Goal: Task Accomplishment & Management: Manage account settings

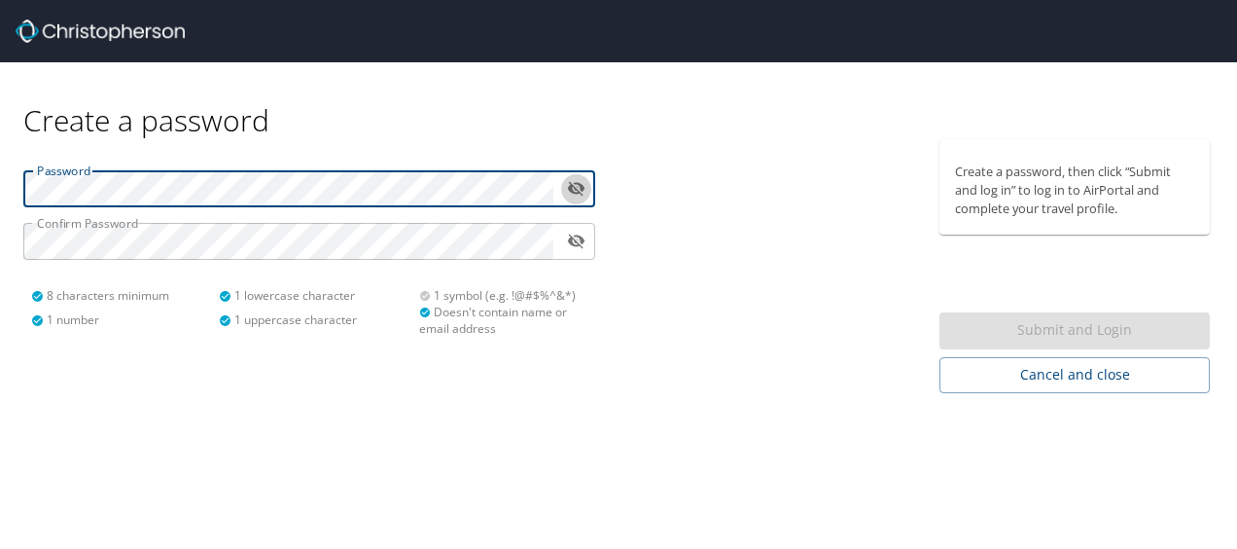
click at [574, 189] on icon "toggle password visibility" at bounding box center [576, 189] width 18 height 15
click at [574, 189] on icon "toggle password visibility" at bounding box center [576, 189] width 18 height 12
click at [581, 191] on icon "toggle password visibility" at bounding box center [576, 189] width 18 height 15
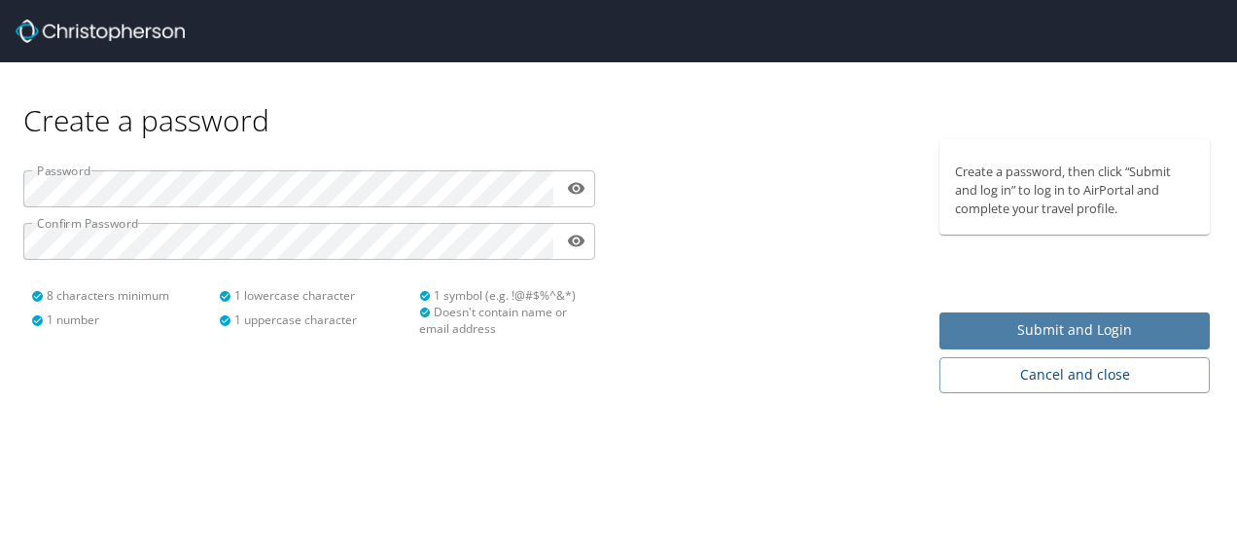
click at [1128, 340] on span "Submit and Login" at bounding box center [1074, 330] width 239 height 24
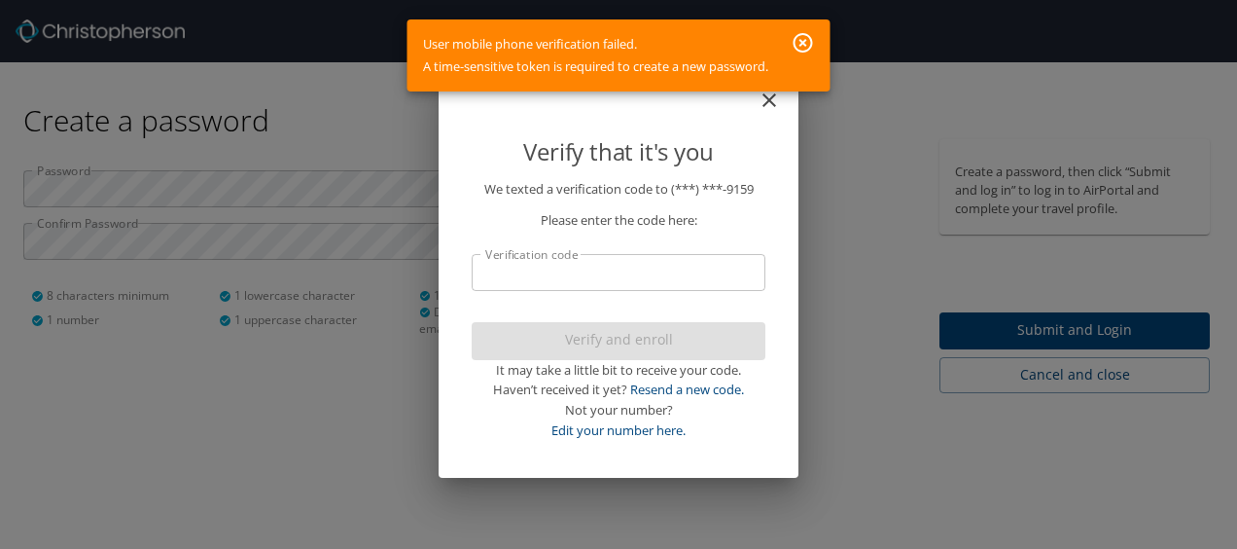
click at [582, 274] on input "Verification code" at bounding box center [619, 272] width 294 height 37
click at [800, 41] on icon "button" at bounding box center [803, 42] width 23 height 23
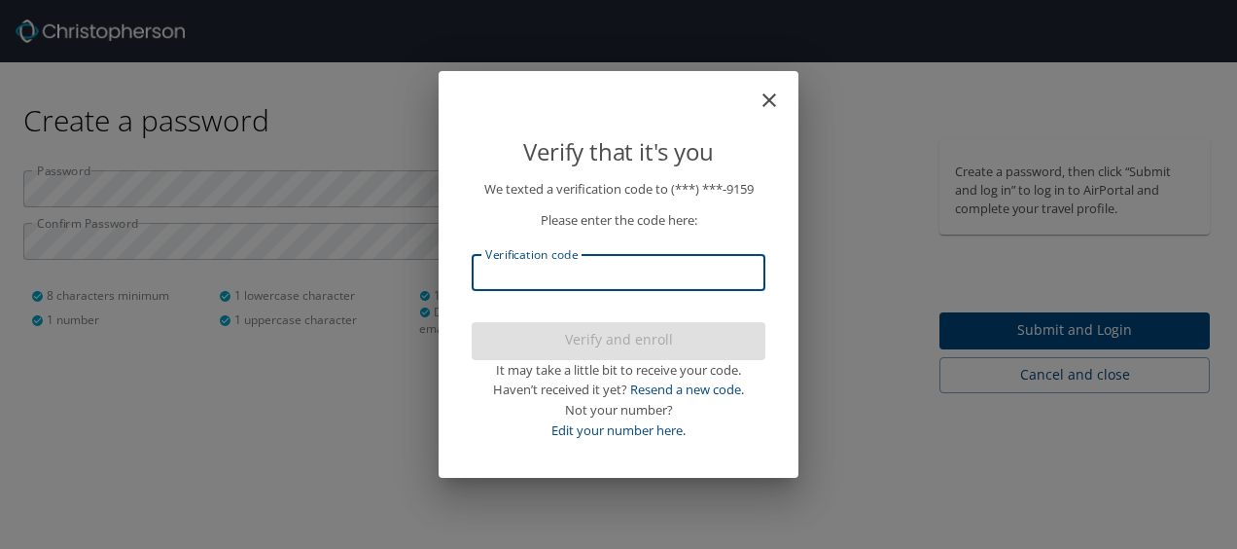
click at [568, 266] on input "Verification code" at bounding box center [619, 272] width 294 height 37
click at [681, 389] on link "Resend a new code." at bounding box center [687, 389] width 114 height 18
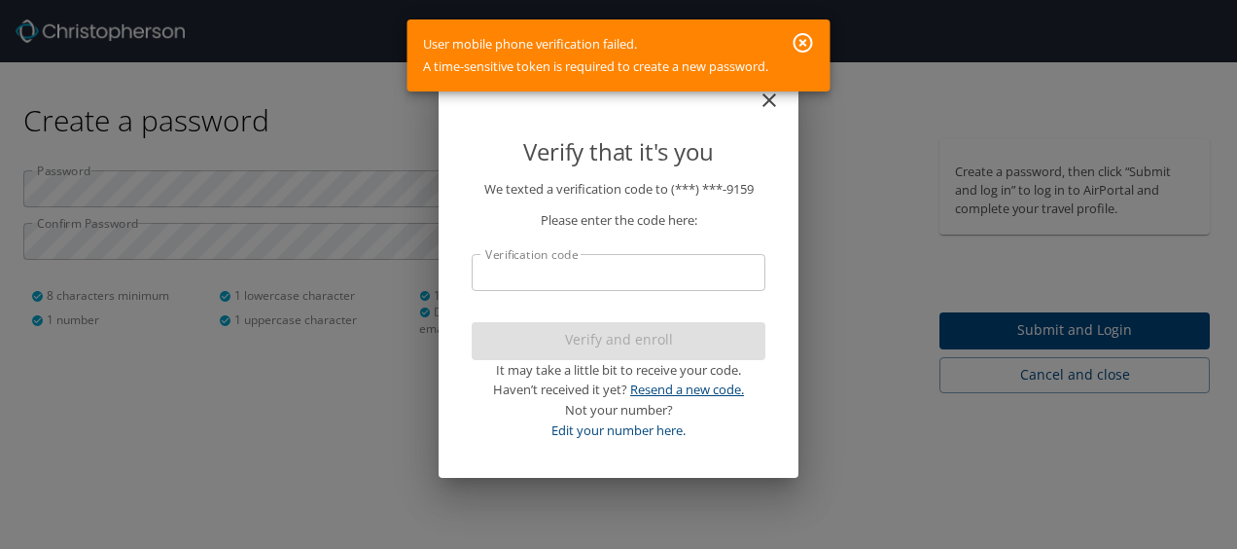
click at [698, 385] on link "Resend a new code." at bounding box center [687, 389] width 114 height 18
click at [809, 39] on icon "button" at bounding box center [803, 42] width 23 height 23
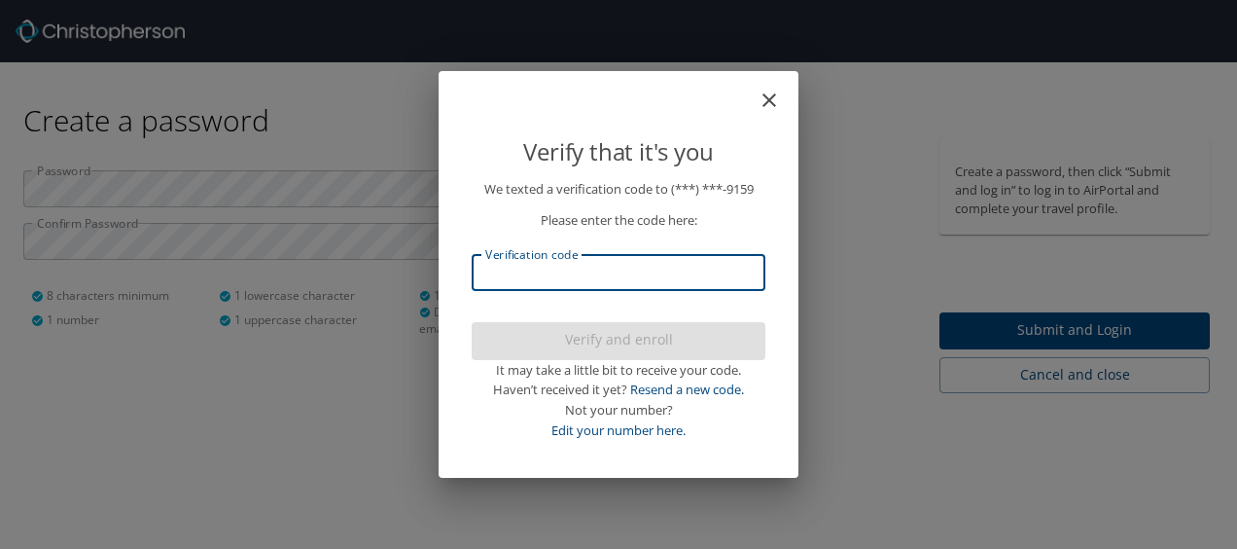
click at [576, 273] on input "Verification code" at bounding box center [619, 272] width 294 height 37
click at [607, 424] on link "Edit your number here." at bounding box center [619, 430] width 134 height 18
select select "US"
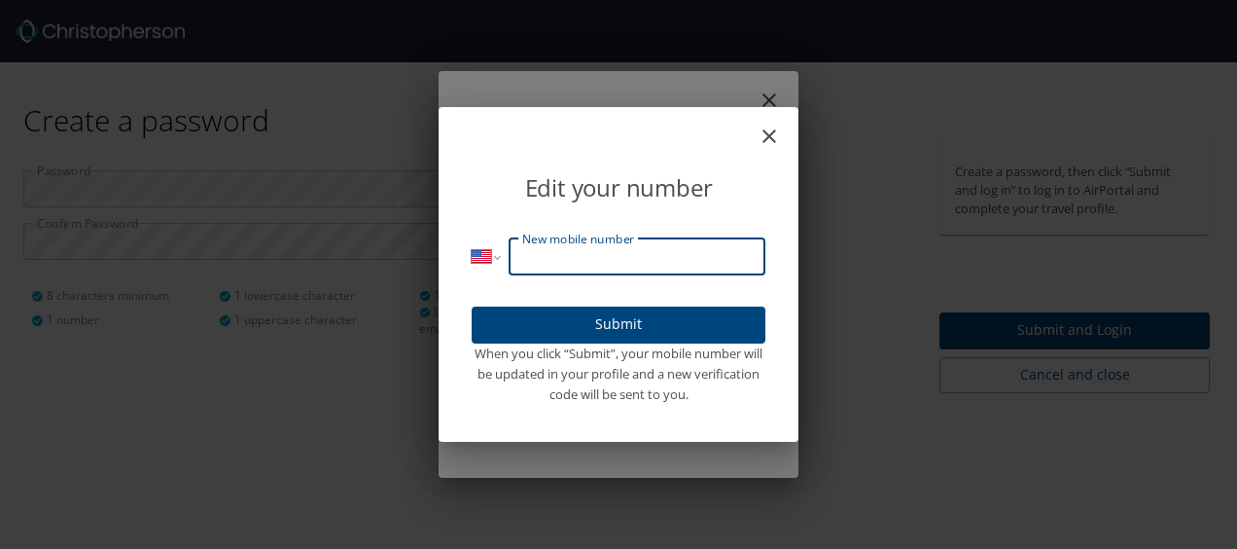
click at [611, 263] on input "New mobile number" at bounding box center [637, 256] width 257 height 37
type input "(832) 646-9159"
click at [641, 325] on span "Submit" at bounding box center [618, 324] width 263 height 24
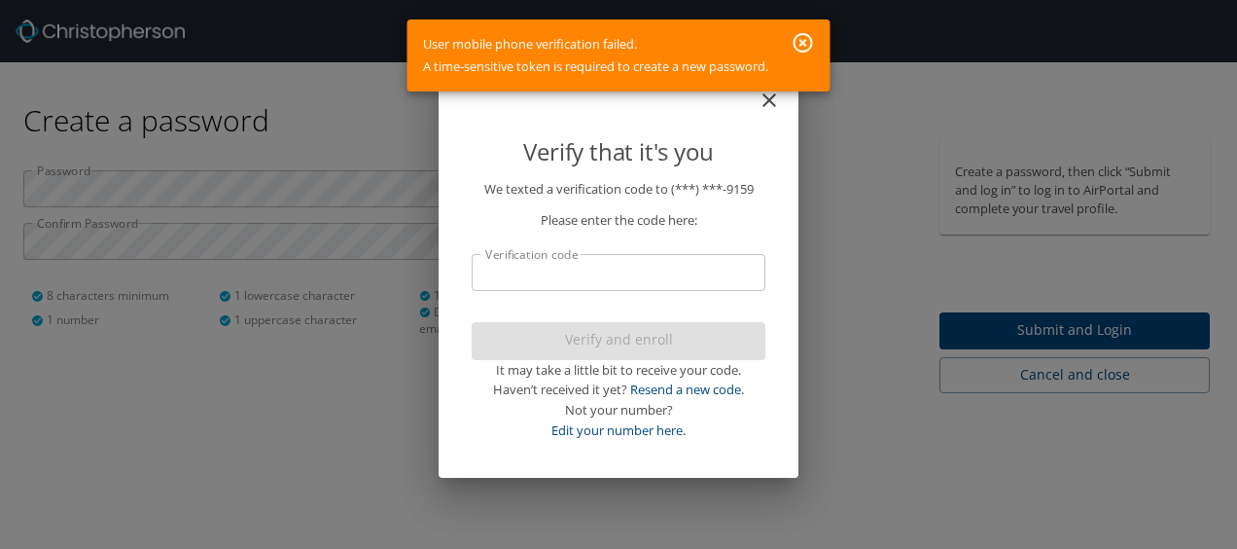
click at [801, 47] on icon "button" at bounding box center [803, 42] width 23 height 23
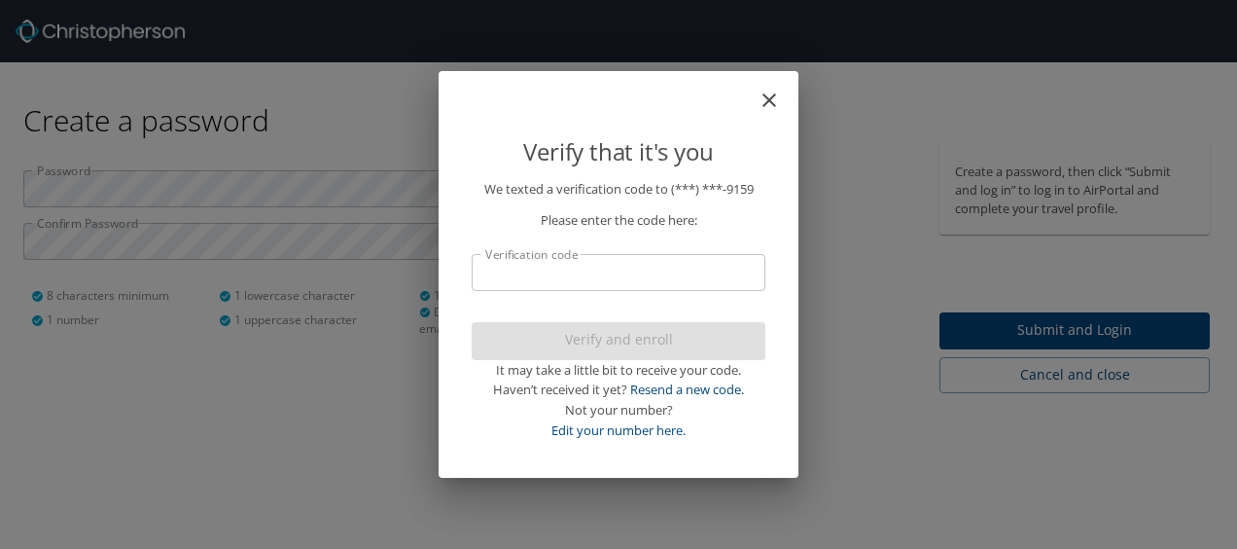
click at [779, 99] on icon "close" at bounding box center [769, 100] width 23 height 23
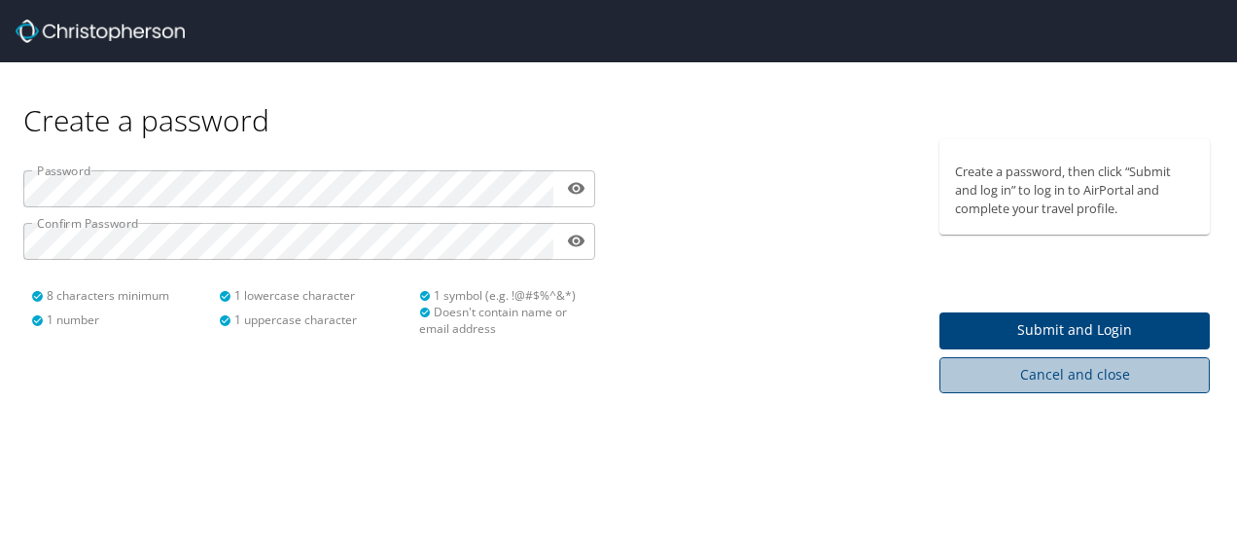
click at [1112, 378] on span "Cancel and close" at bounding box center [1074, 375] width 239 height 24
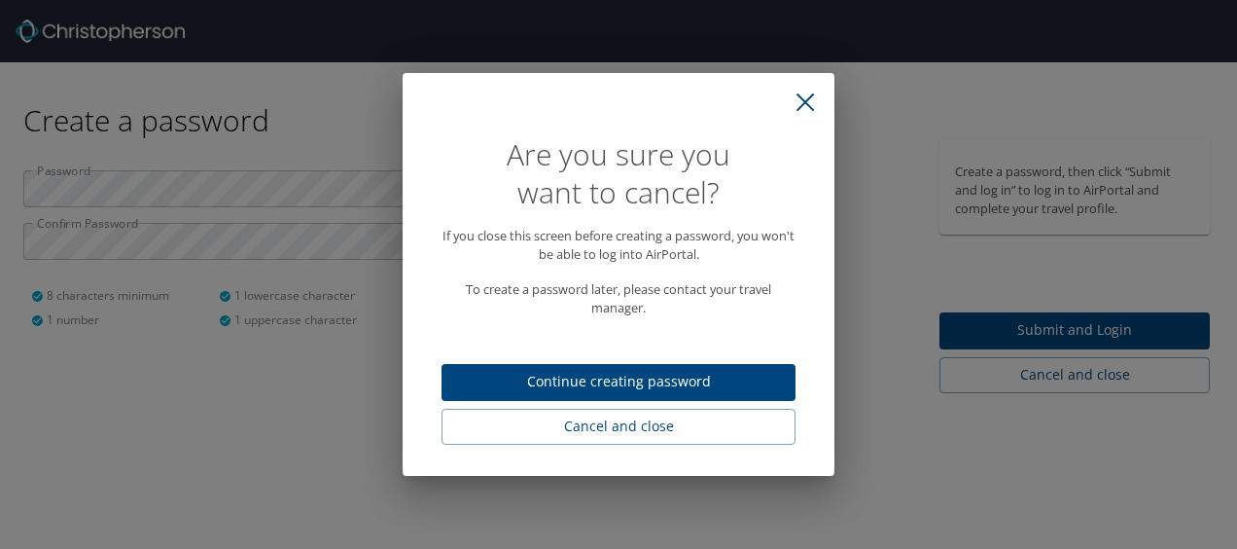
click at [809, 100] on icon "close" at bounding box center [805, 101] width 19 height 19
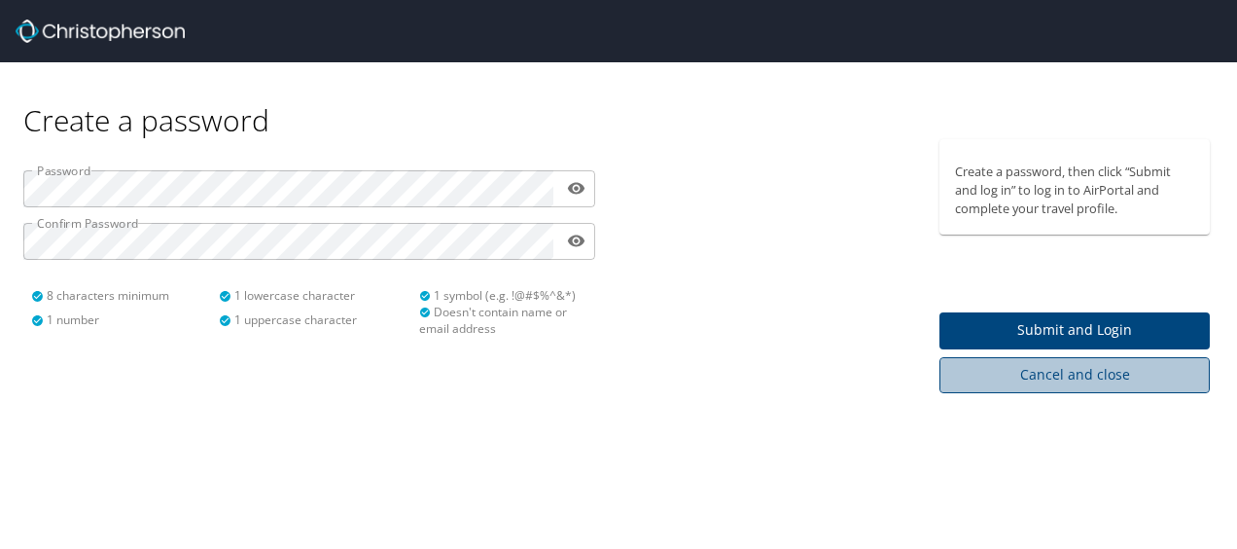
click at [1098, 373] on span "Cancel and close" at bounding box center [1074, 375] width 239 height 24
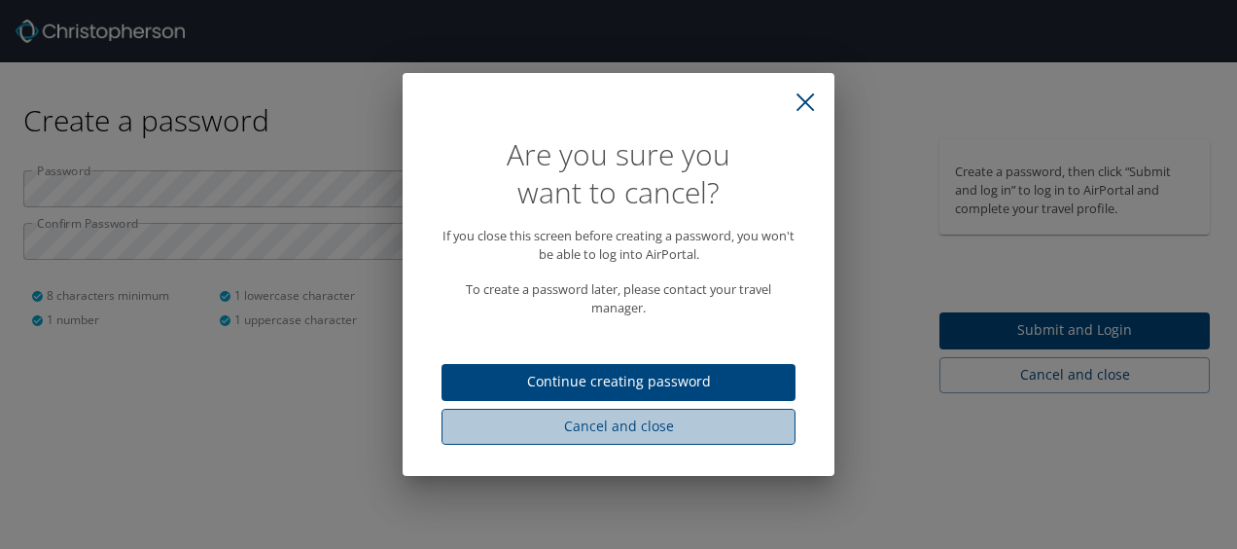
click at [658, 434] on span "Cancel and close" at bounding box center [618, 426] width 323 height 24
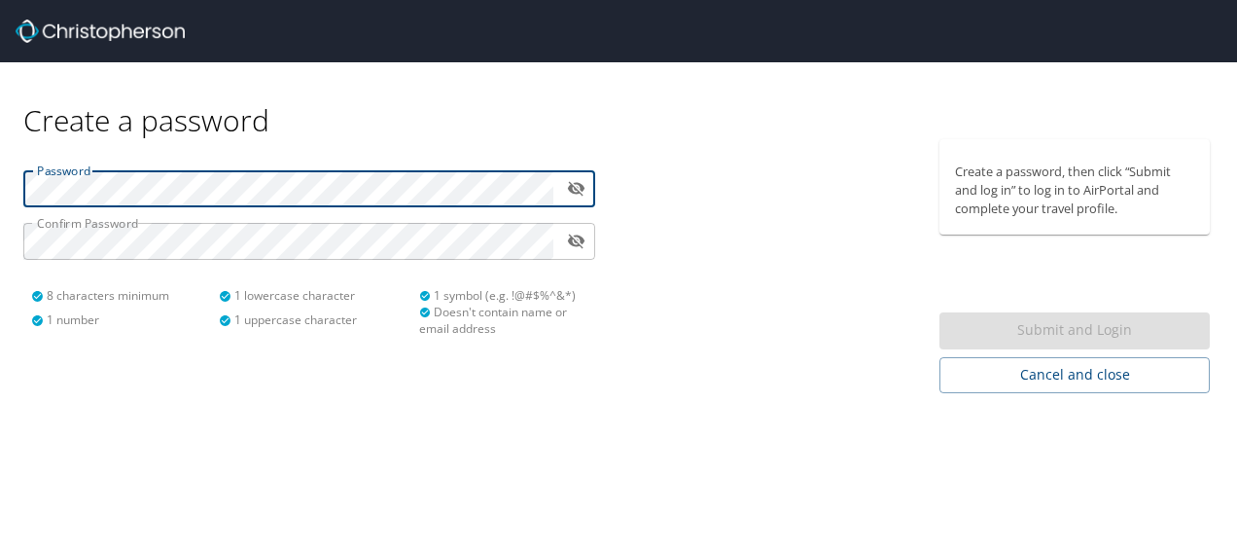
click at [576, 188] on icon "toggle password visibility" at bounding box center [576, 188] width 18 height 18
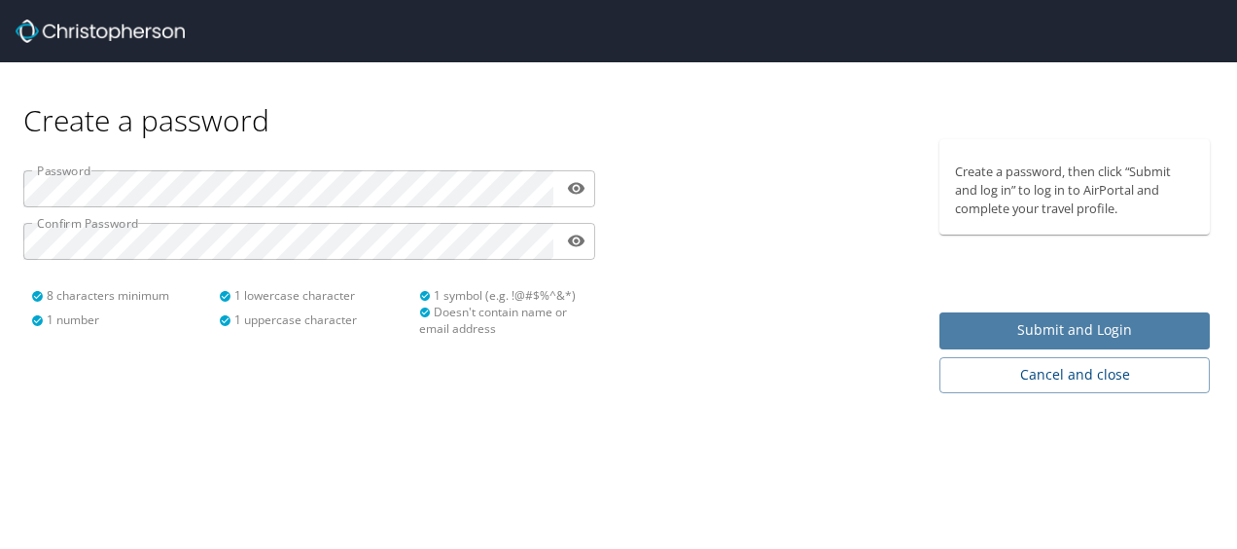
click at [1047, 340] on span "Submit and Login" at bounding box center [1074, 330] width 239 height 24
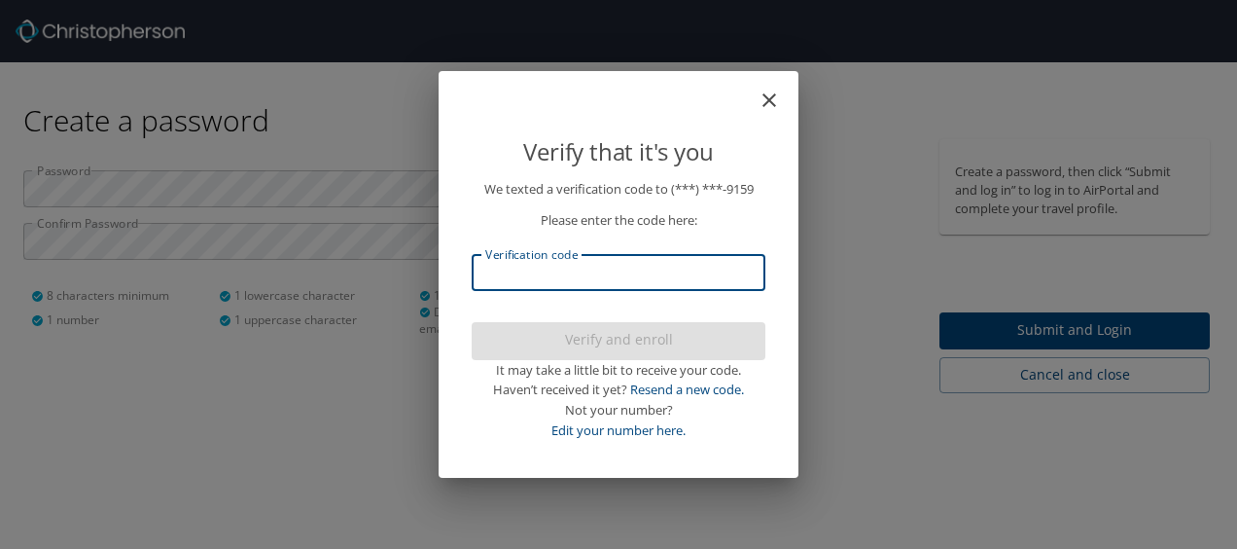
click at [622, 278] on input "Verification code" at bounding box center [619, 272] width 294 height 37
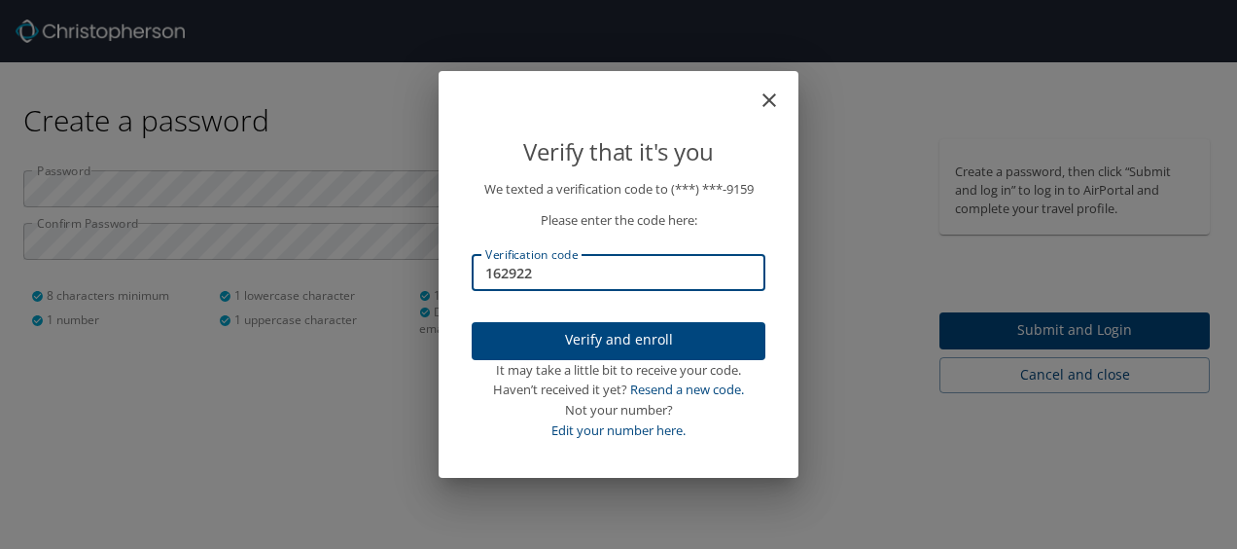
type input "162922"
click at [646, 339] on span "Verify and enroll" at bounding box center [618, 340] width 263 height 24
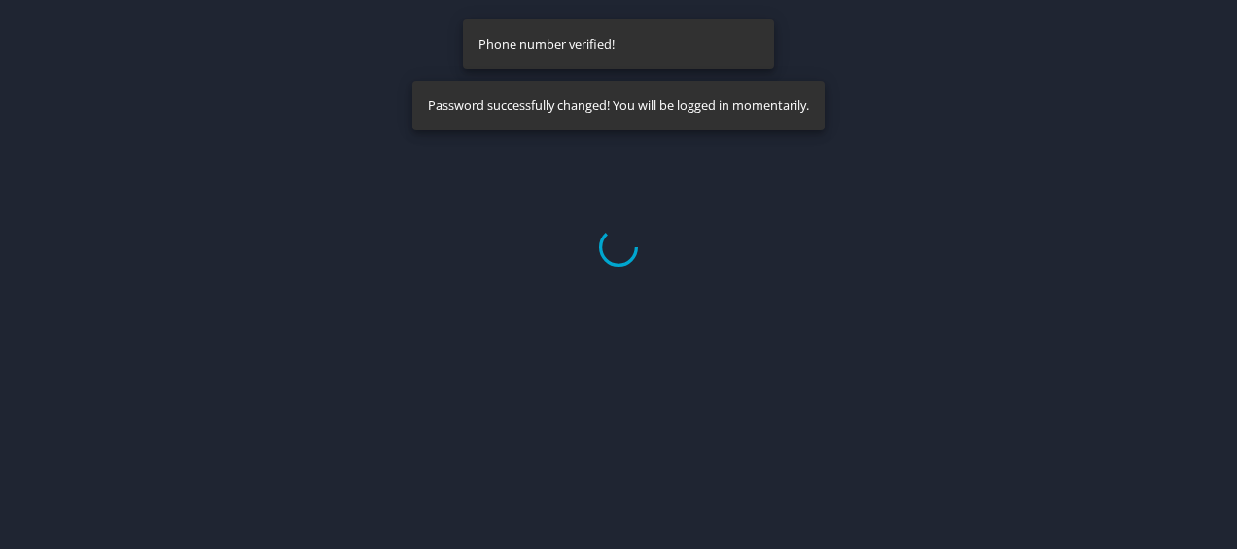
select select "US"
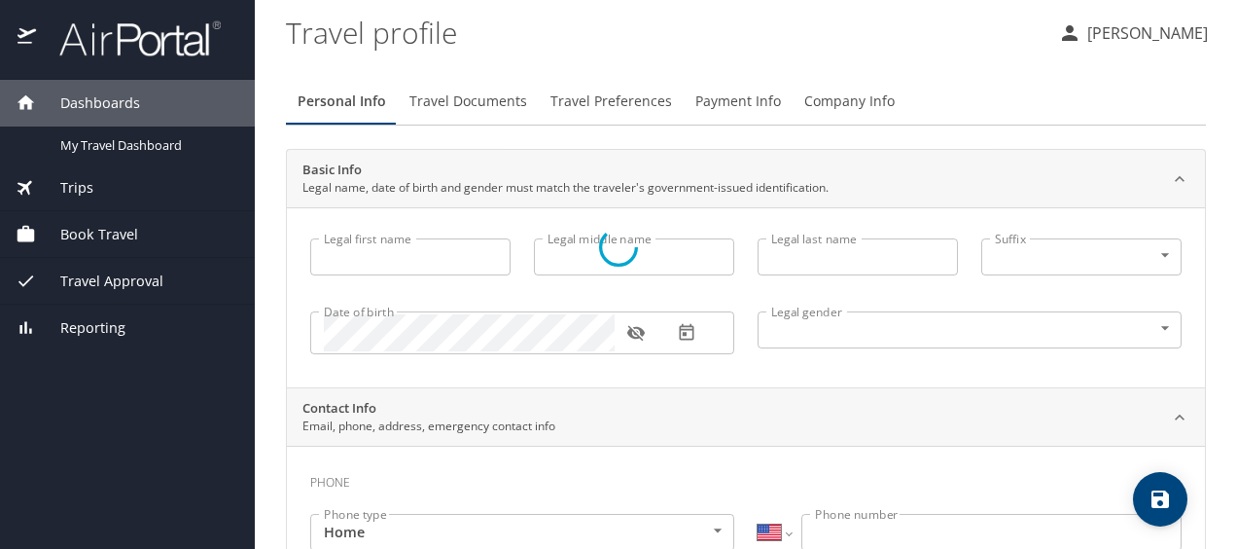
type input "Marisel"
type input "Nolasco"
type input "Female"
select select "US"
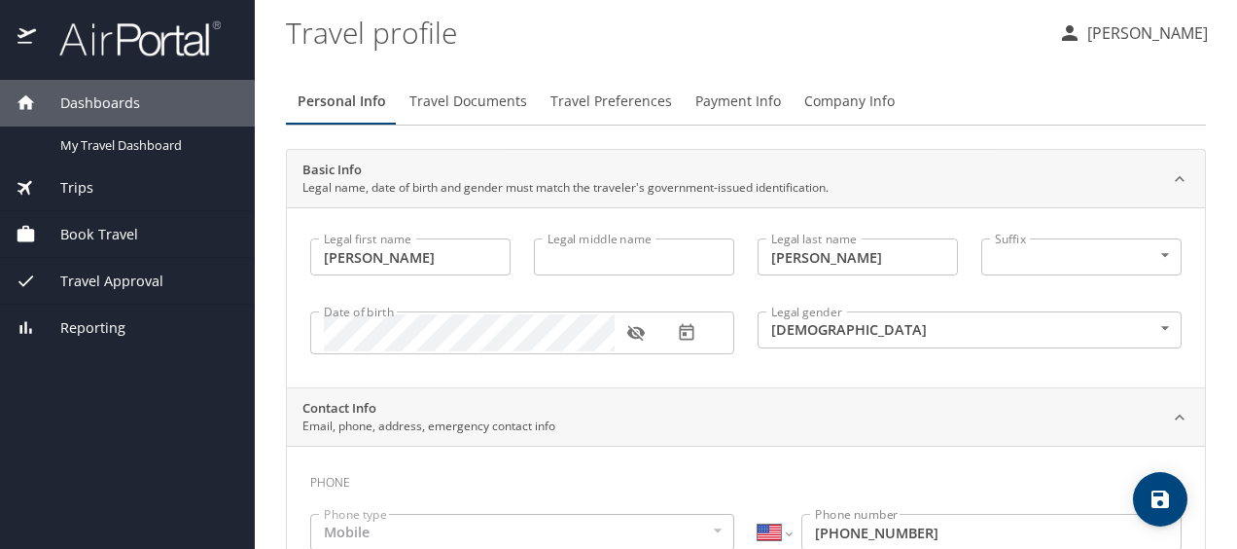
click at [634, 334] on icon "button" at bounding box center [635, 334] width 18 height 16
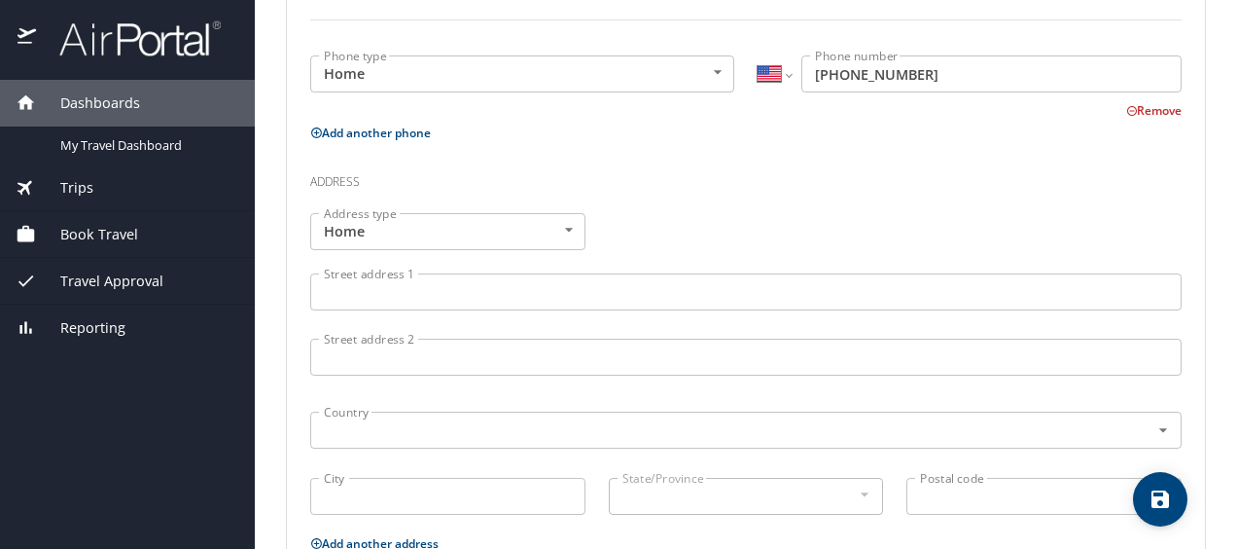
scroll to position [584, 0]
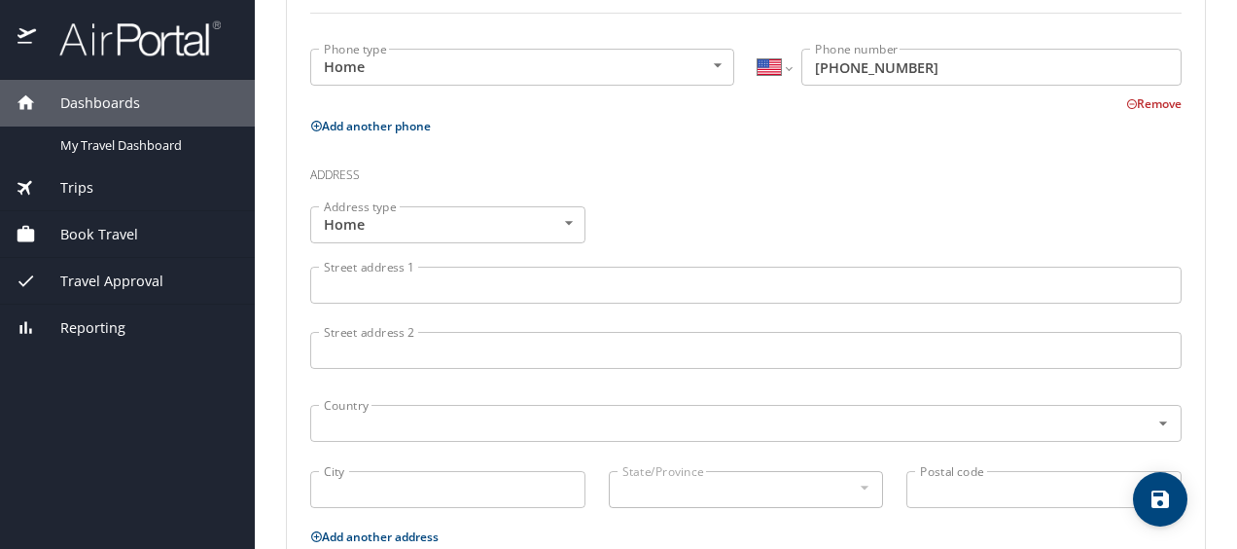
click at [481, 290] on input "Street address 1" at bounding box center [746, 285] width 872 height 37
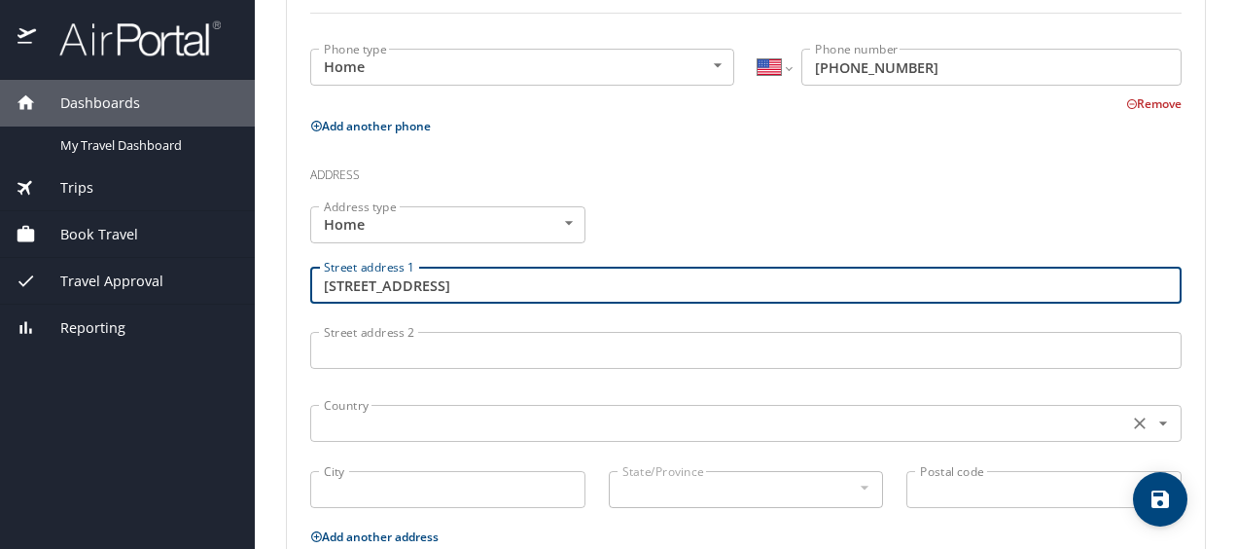
type input "3220 Clayhead Road"
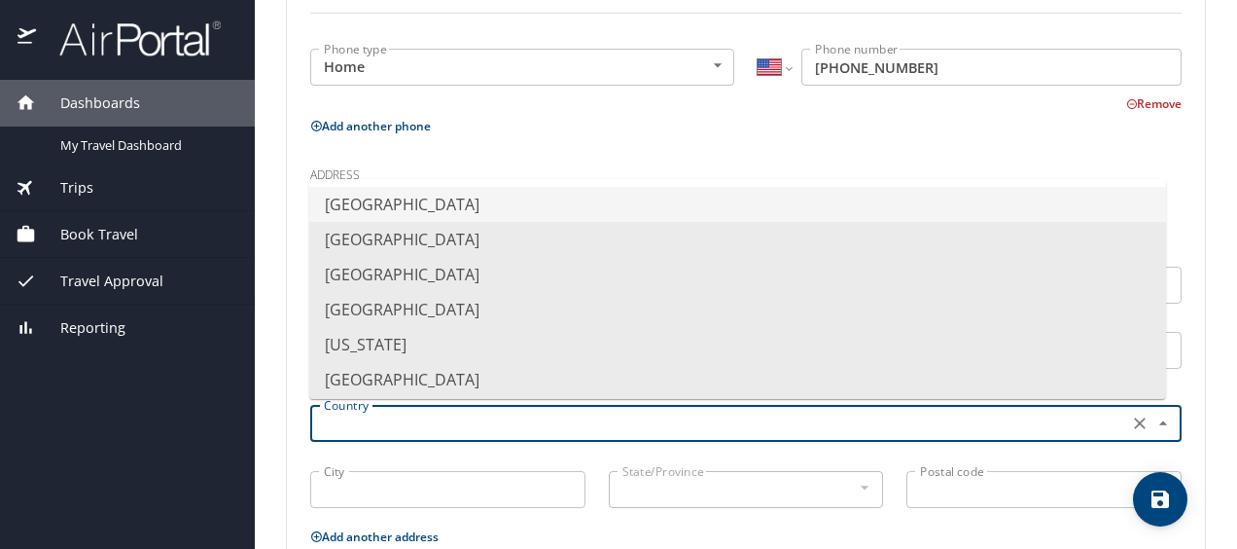
click at [407, 420] on input "text" at bounding box center [717, 423] width 803 height 25
click at [409, 209] on li "United States of America" at bounding box center [737, 204] width 857 height 35
type input "United States of America"
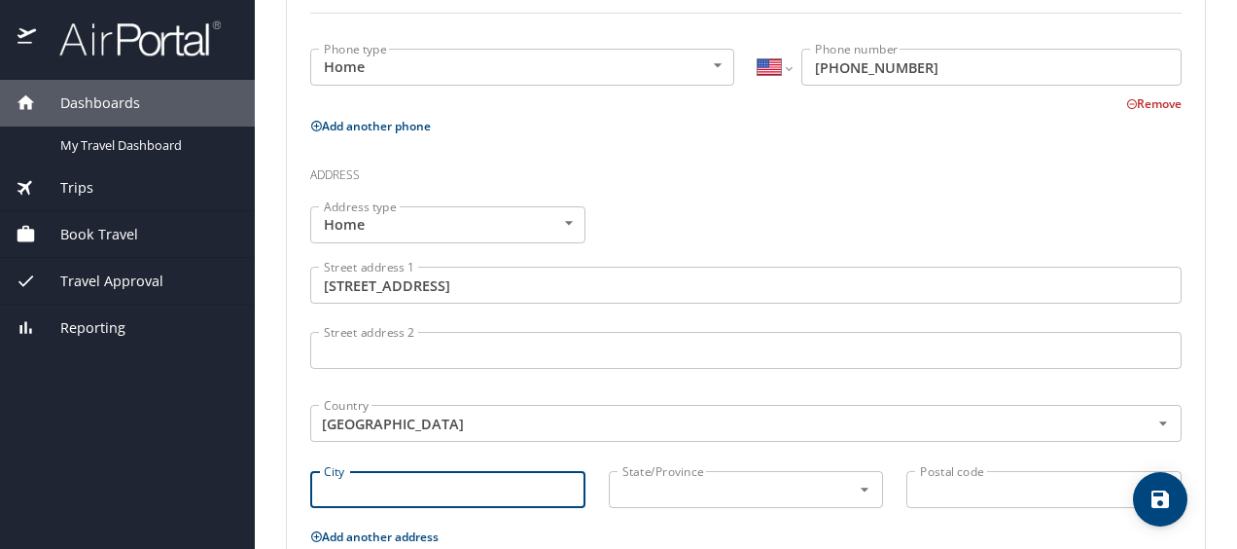
click at [417, 480] on input "City" at bounding box center [447, 489] width 275 height 37
type input "Richmond"
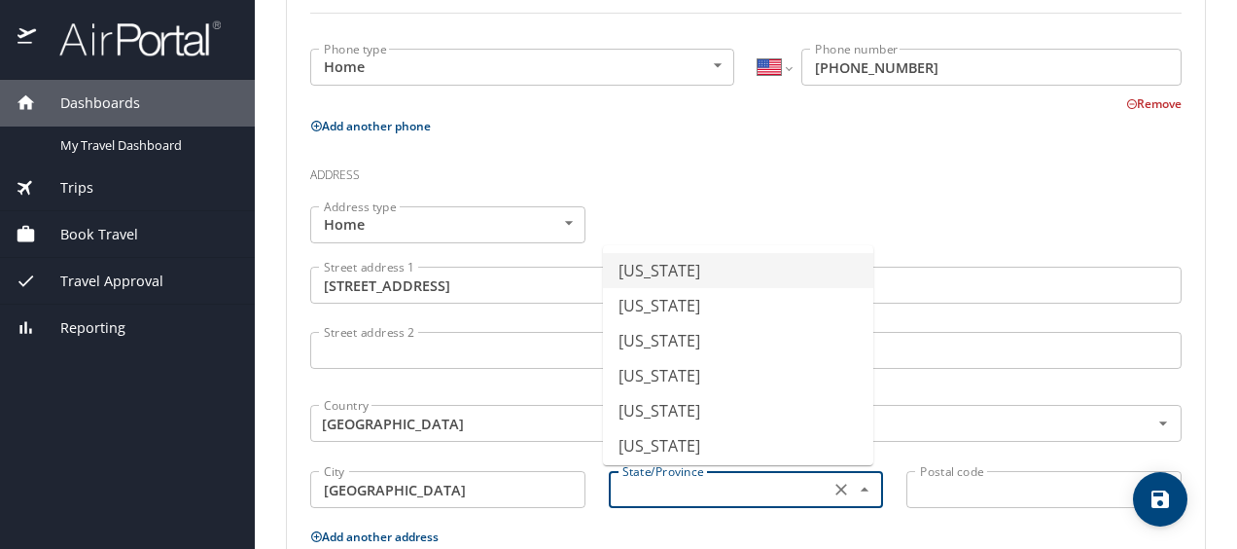
click at [679, 492] on input "text" at bounding box center [718, 489] width 206 height 25
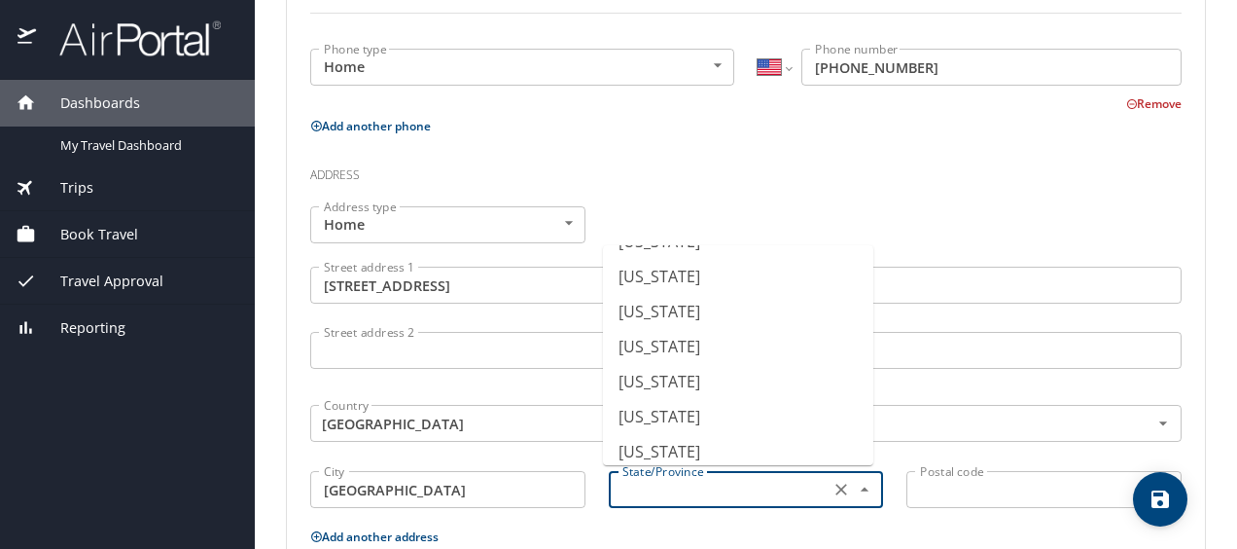
scroll to position [1362, 0]
click at [697, 408] on li "Texas" at bounding box center [738, 414] width 270 height 35
type input "Texas"
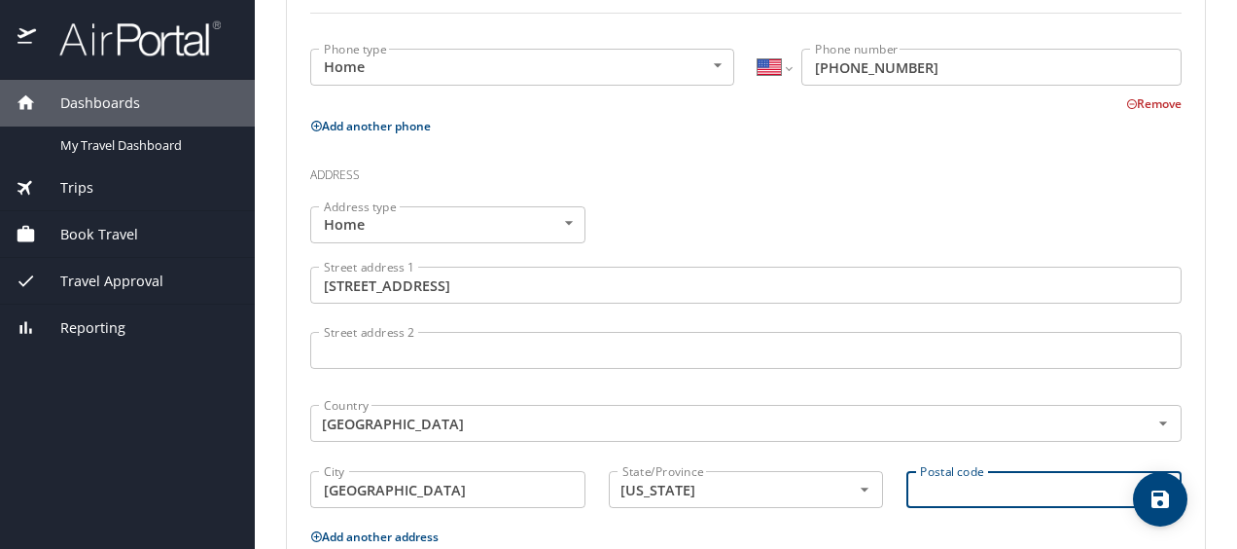
click at [948, 493] on input "Postal code" at bounding box center [1044, 489] width 275 height 37
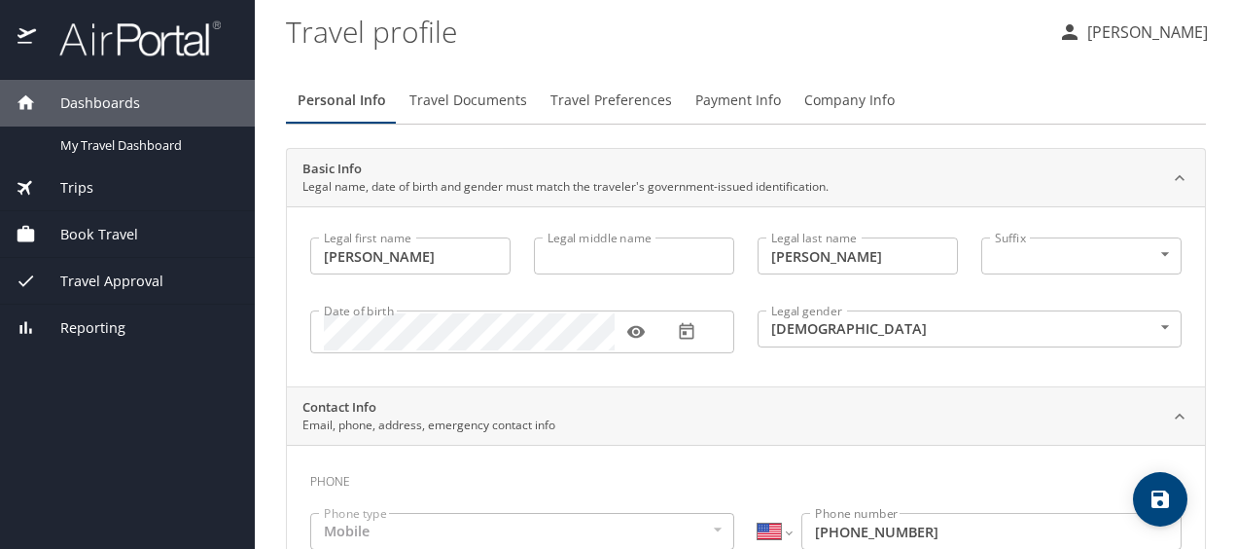
scroll to position [0, 0]
type input "77406"
click at [482, 99] on span "Travel Documents" at bounding box center [469, 101] width 118 height 24
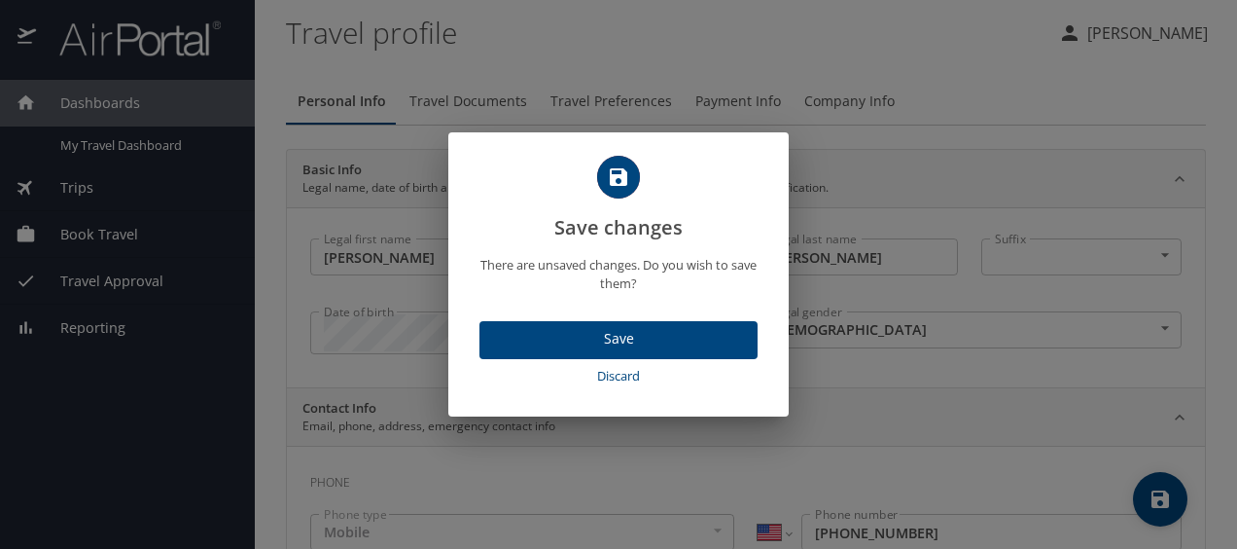
click at [661, 342] on span "Save" at bounding box center [618, 339] width 247 height 24
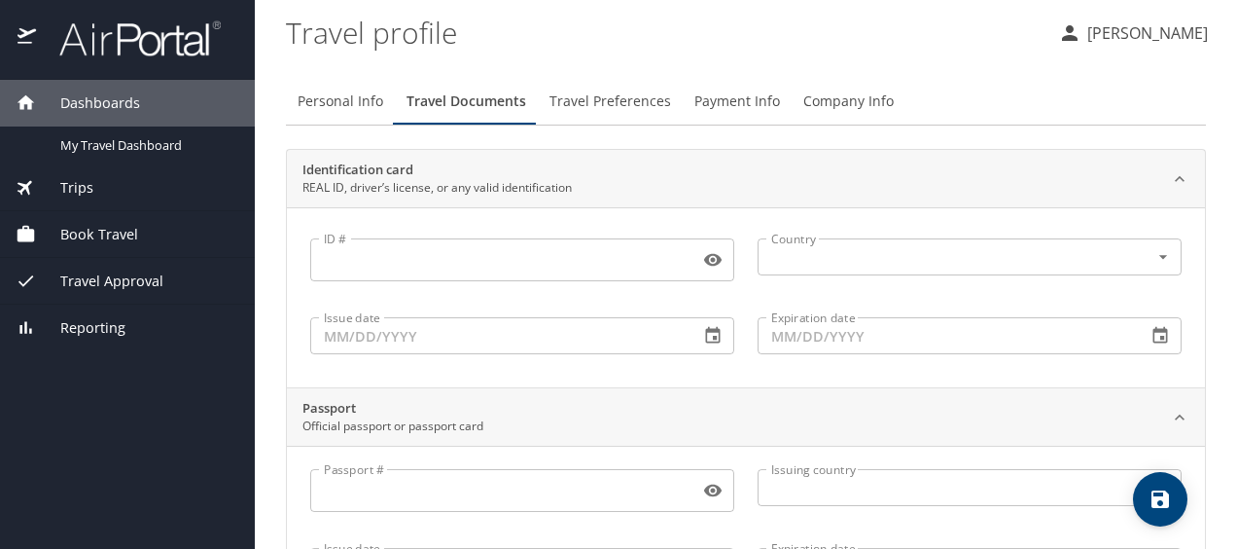
click at [572, 101] on span "Travel Preferences" at bounding box center [611, 101] width 122 height 24
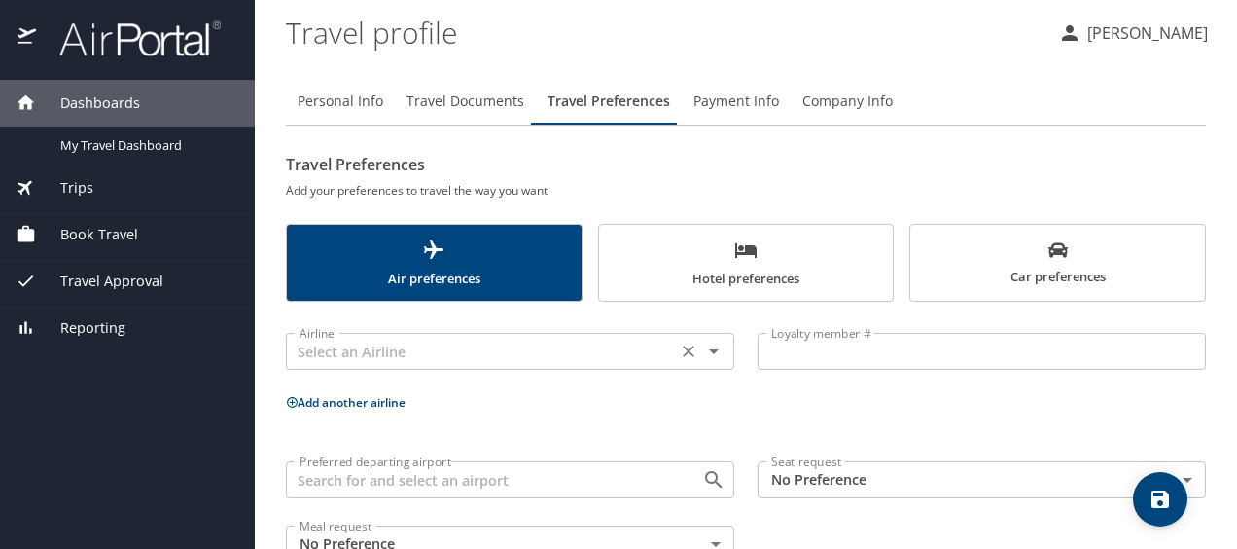
click at [623, 352] on input "text" at bounding box center [481, 351] width 379 height 25
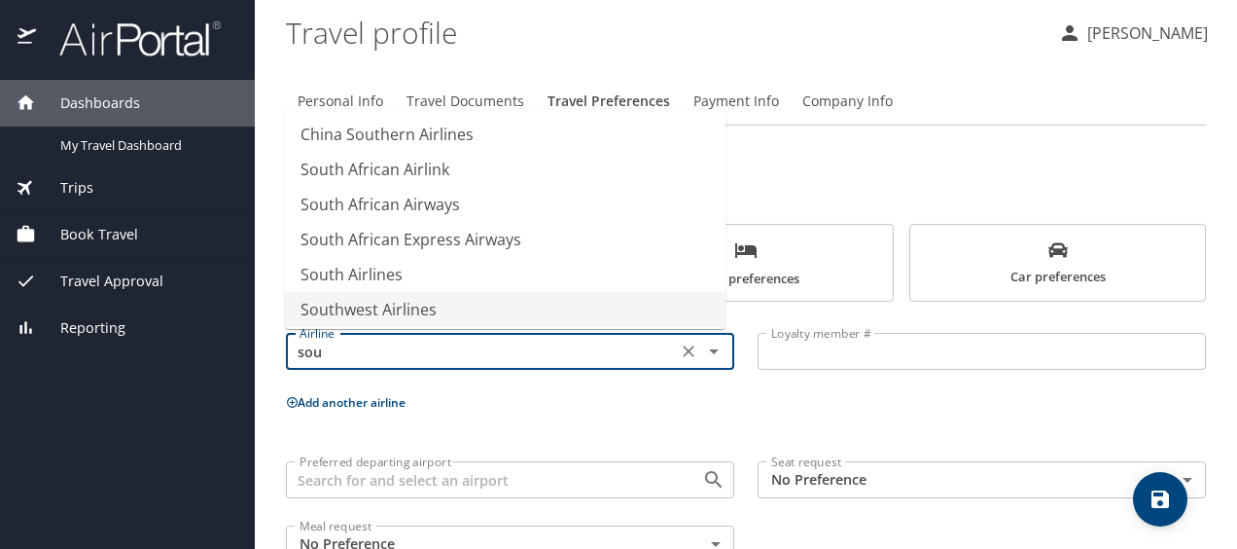
click at [429, 311] on li "Southwest Airlines" at bounding box center [505, 309] width 441 height 35
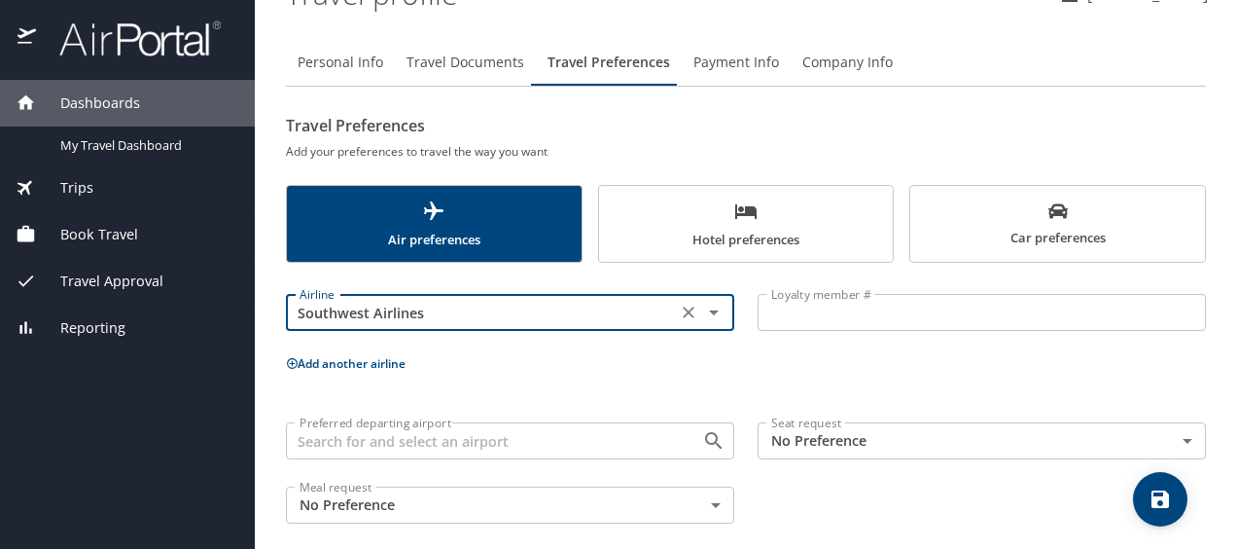
scroll to position [54, 0]
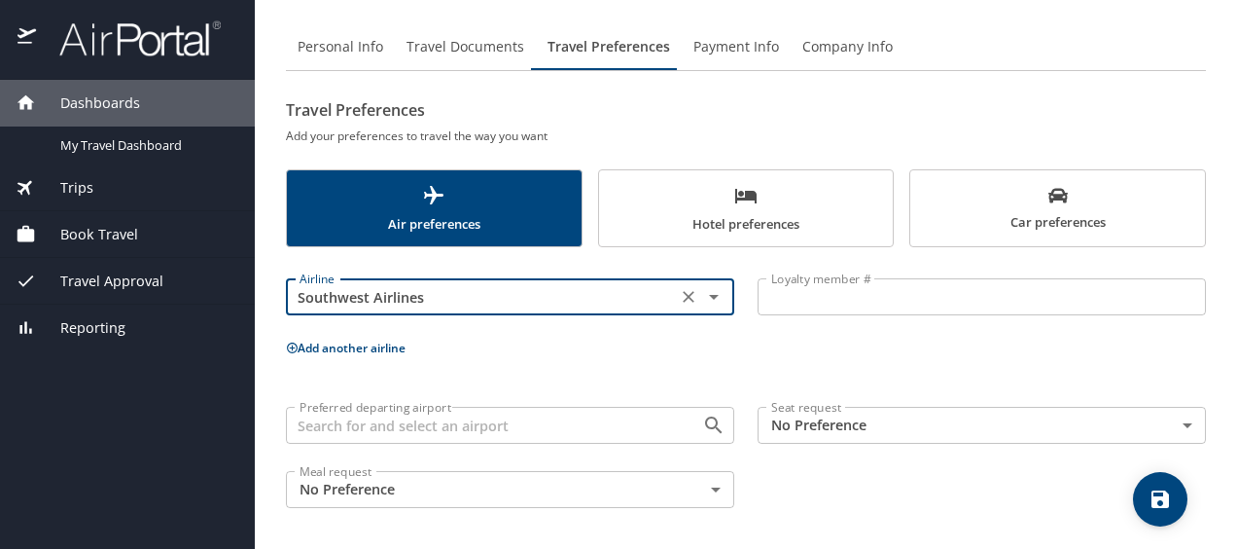
type input "Southwest Airlines"
click at [376, 340] on div "Airline Southwest Airlines Airline Loyalty member # Loyalty member # Add anothe…" at bounding box center [746, 389] width 920 height 261
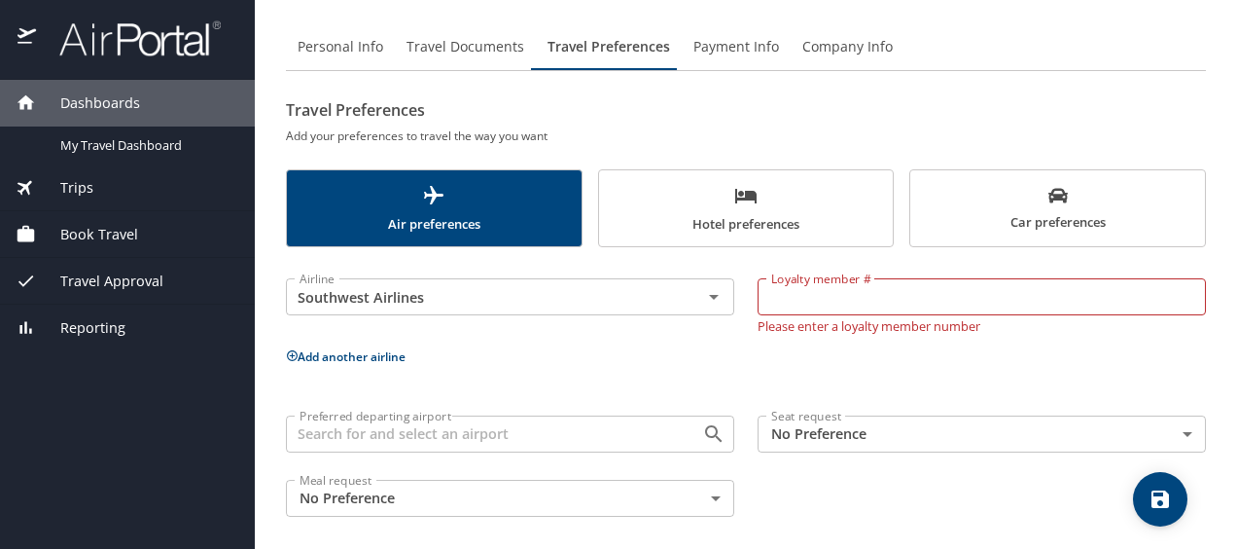
click at [387, 360] on button "Add another airline" at bounding box center [346, 356] width 120 height 17
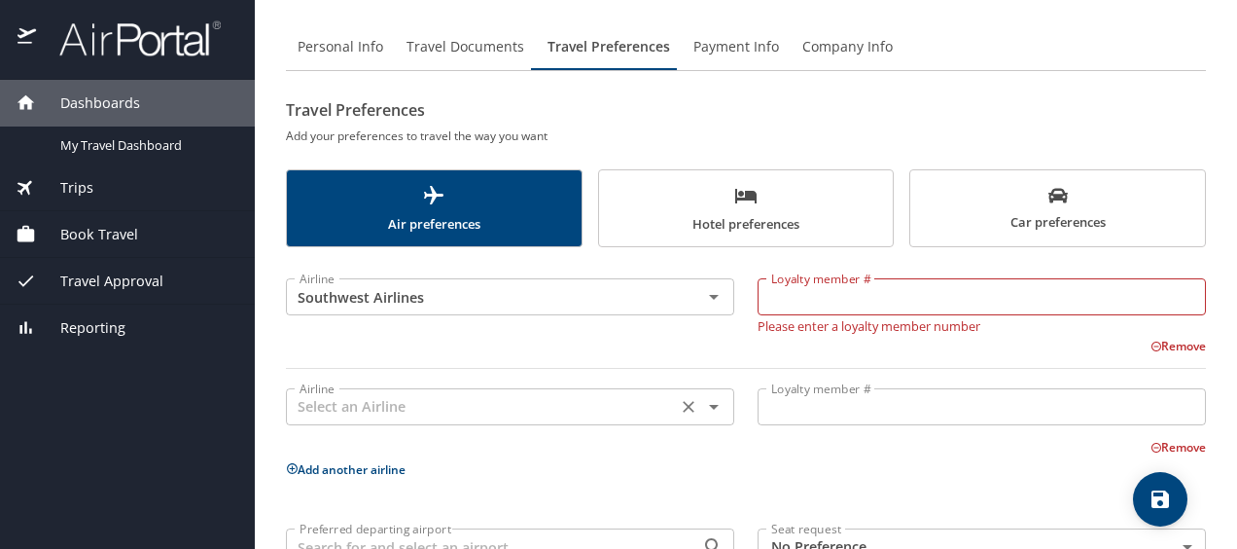
click at [406, 404] on input "text" at bounding box center [481, 406] width 379 height 25
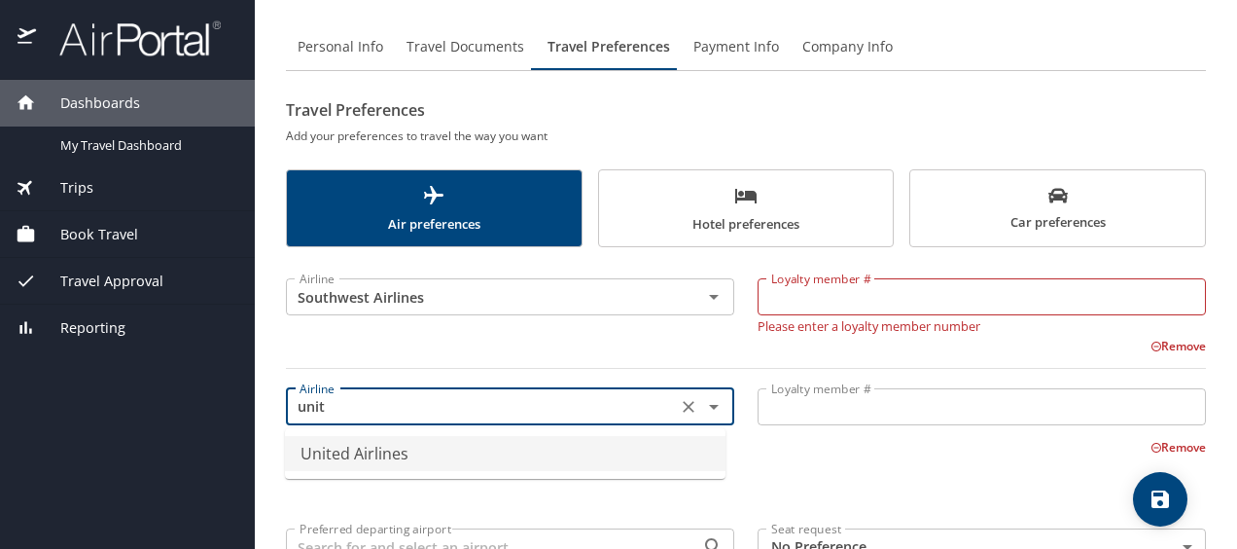
click at [413, 456] on li "United Airlines" at bounding box center [505, 453] width 441 height 35
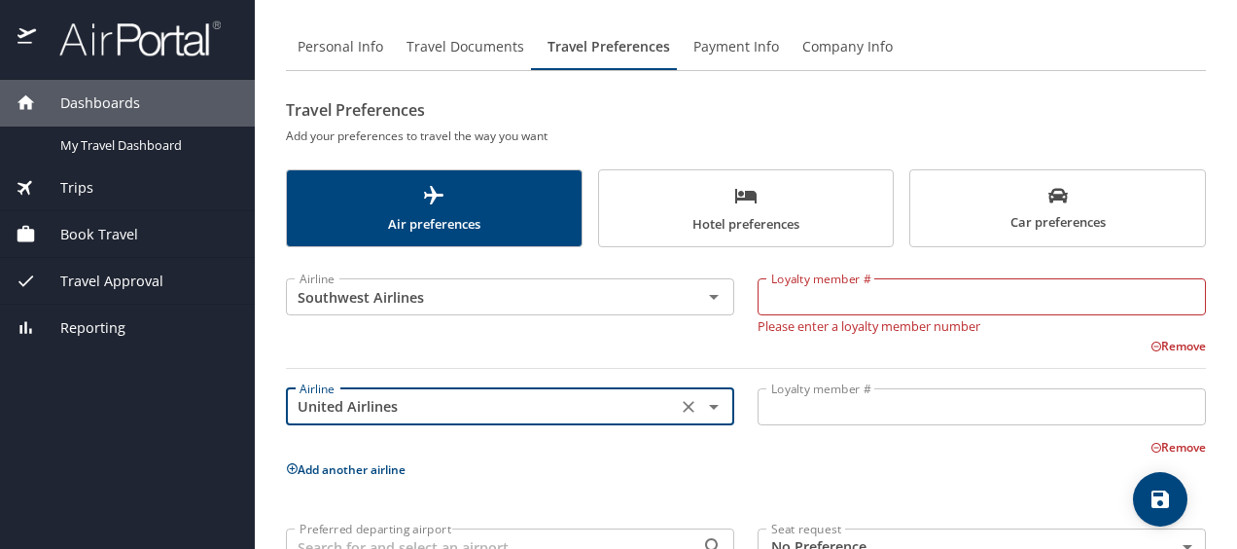
scroll to position [152, 0]
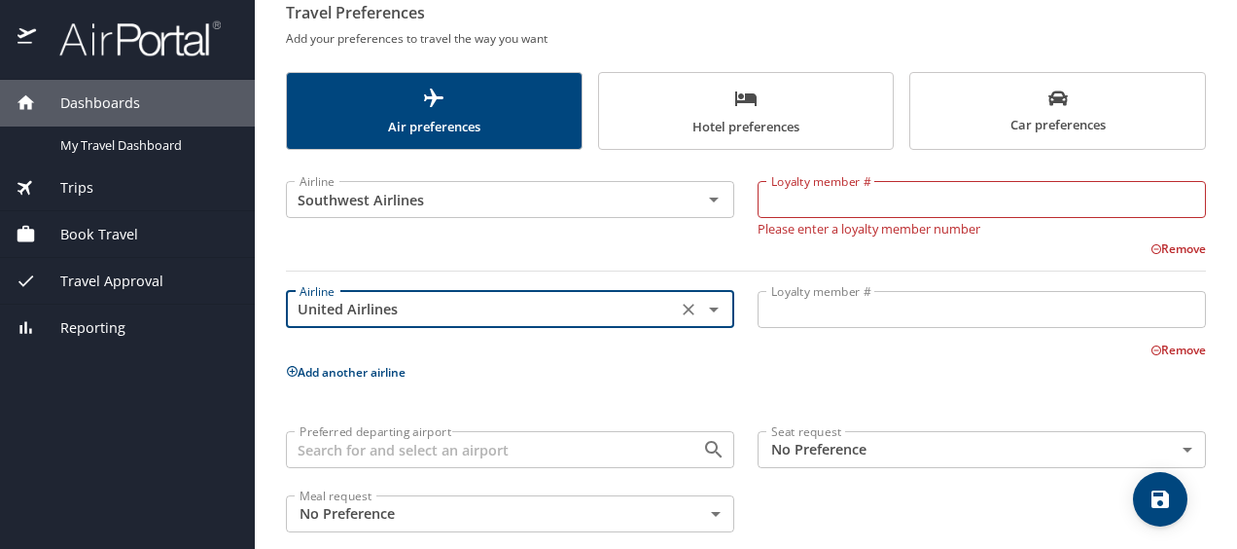
type input "United Airlines"
click at [390, 369] on p "Add another airline" at bounding box center [746, 372] width 920 height 24
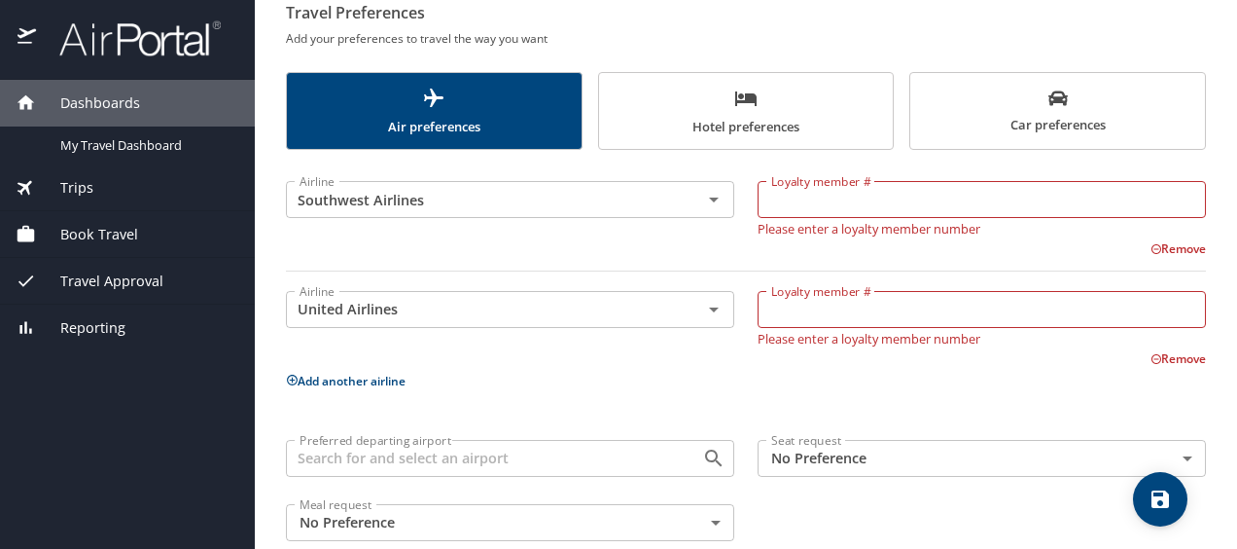
click at [390, 385] on button "Add another airline" at bounding box center [346, 381] width 120 height 17
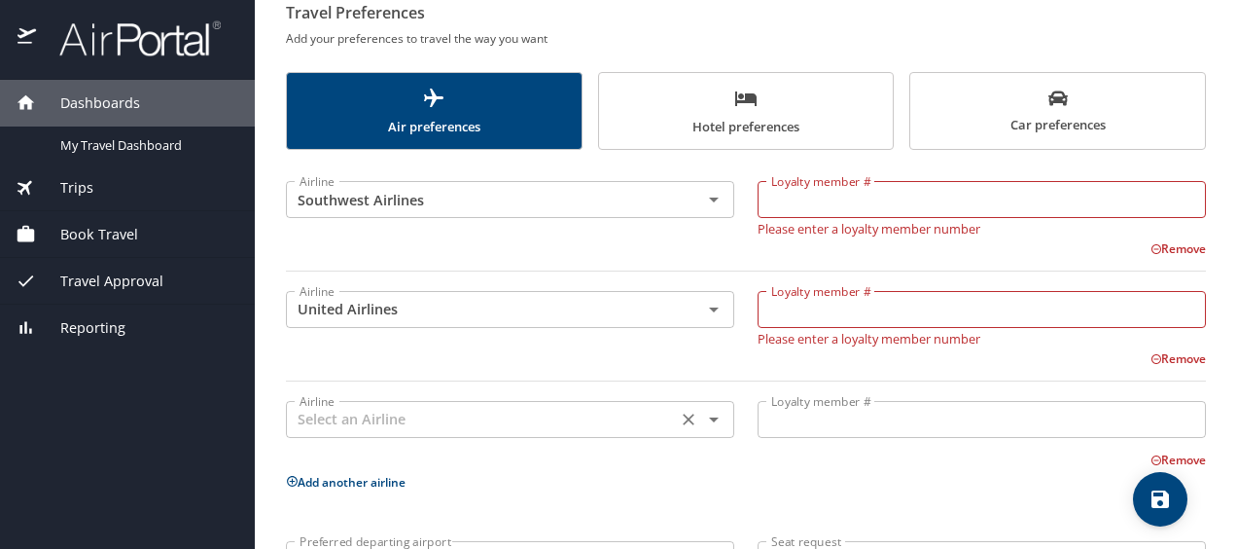
click at [395, 420] on input "text" at bounding box center [481, 419] width 379 height 25
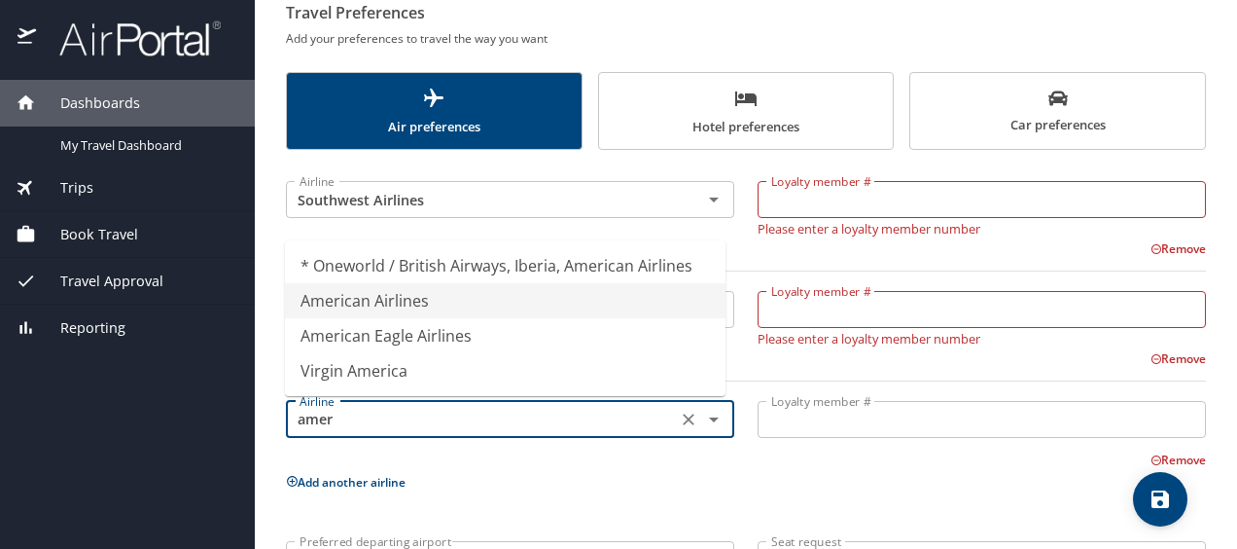
click at [377, 307] on li "American Airlines" at bounding box center [505, 300] width 441 height 35
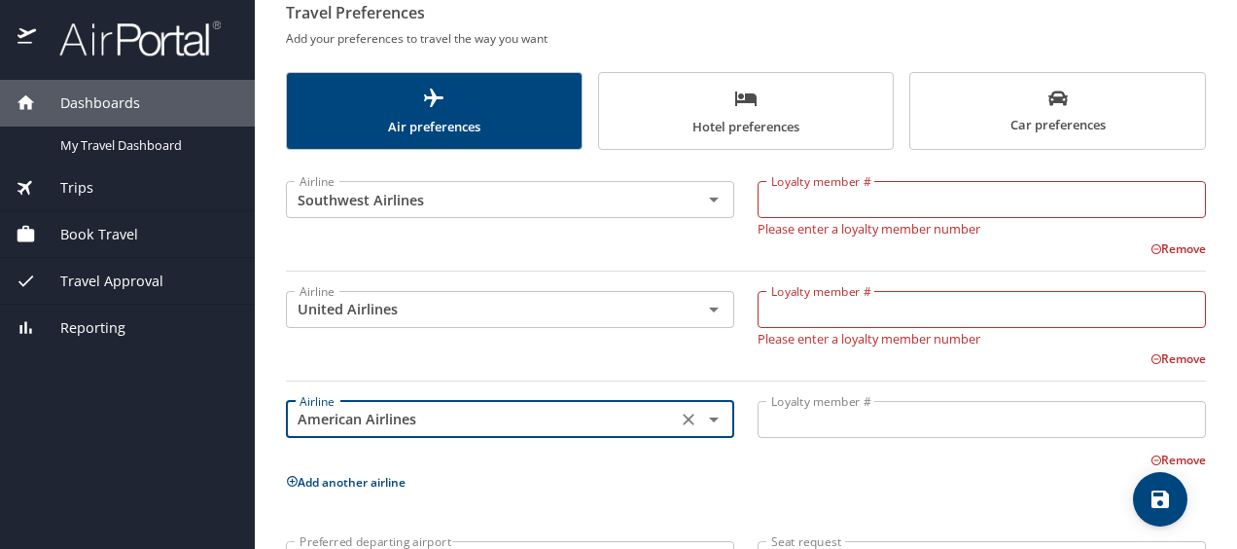
type input "American Airlines"
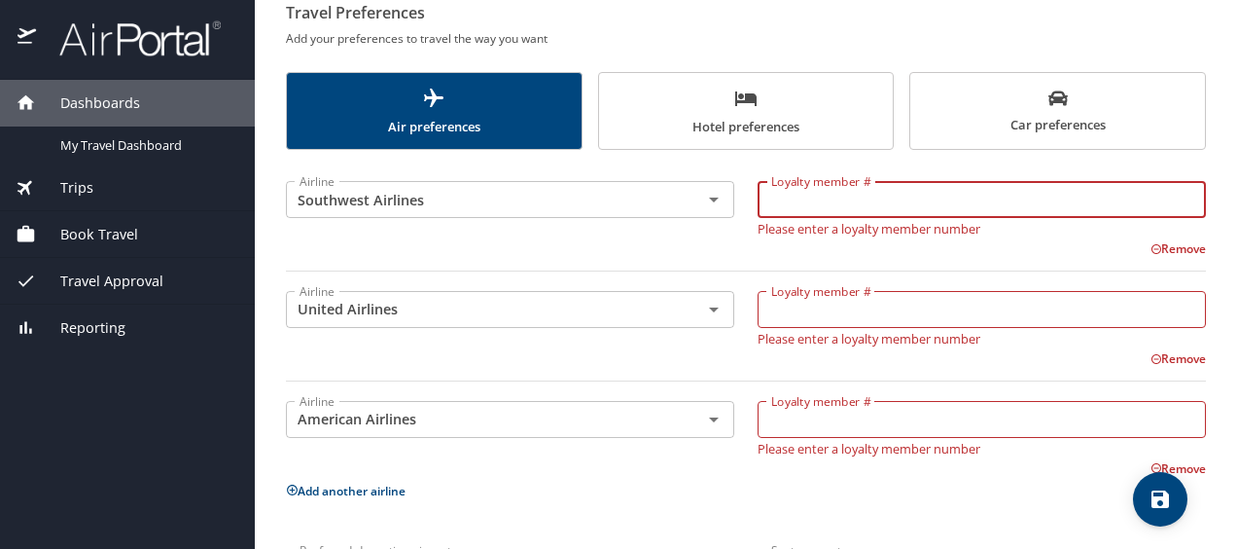
click at [870, 192] on input "Loyalty member #" at bounding box center [982, 199] width 448 height 37
type input "20652850050"
click at [1151, 358] on p "Remove" at bounding box center [1178, 356] width 55 height 23
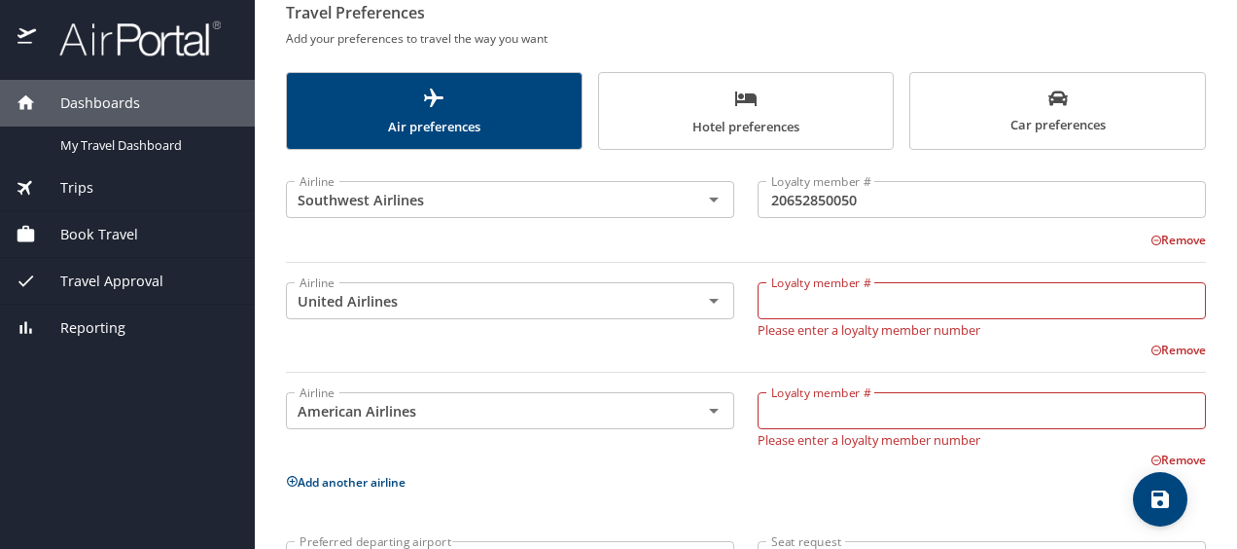
click at [1151, 347] on icon at bounding box center [1157, 350] width 12 height 12
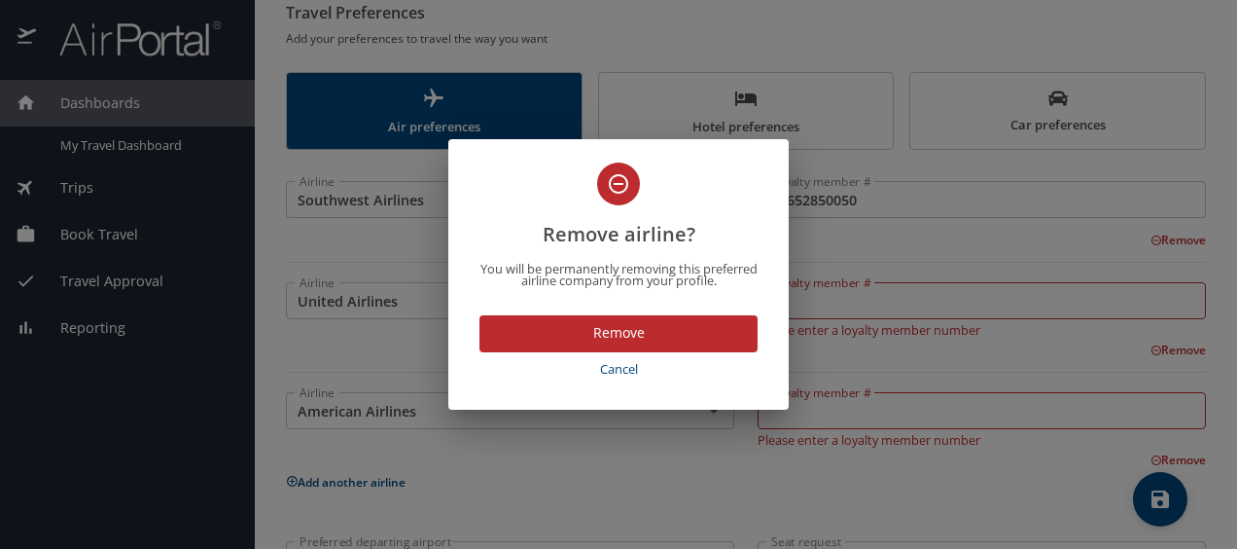
click at [644, 330] on span "Remove" at bounding box center [618, 333] width 247 height 24
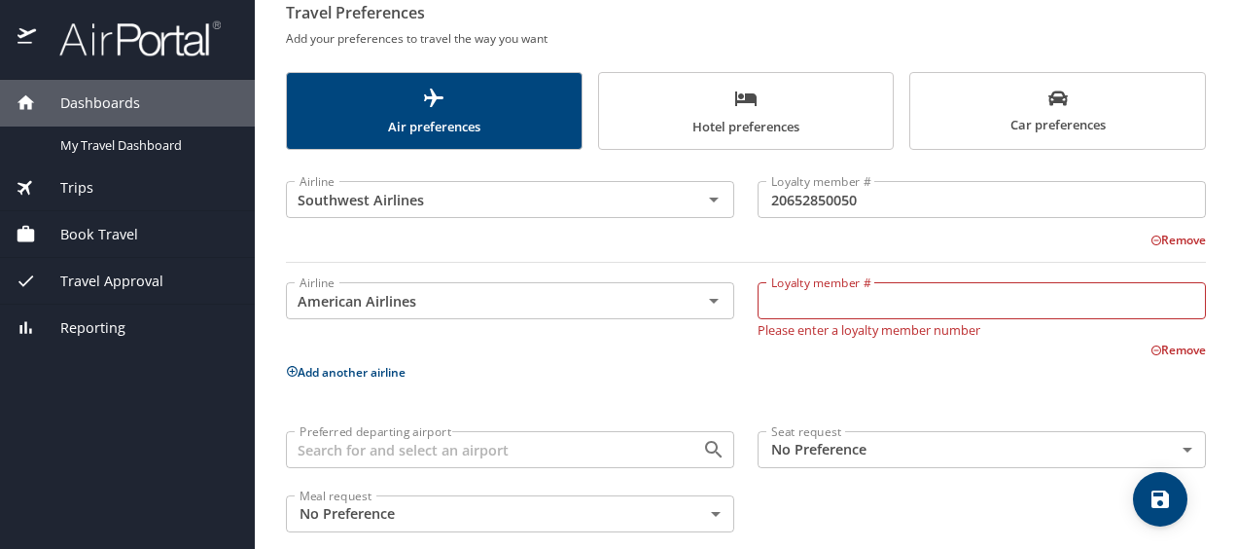
click at [904, 296] on input "Loyalty member #" at bounding box center [982, 300] width 448 height 37
click at [1151, 347] on icon at bounding box center [1157, 350] width 12 height 12
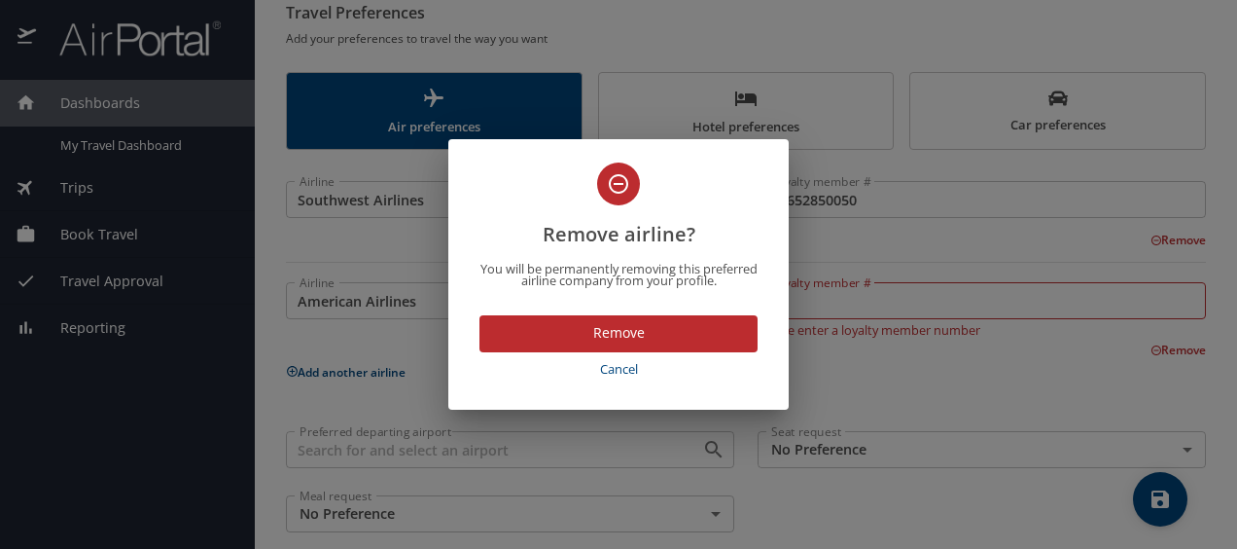
click at [617, 331] on span "Remove" at bounding box center [618, 333] width 247 height 24
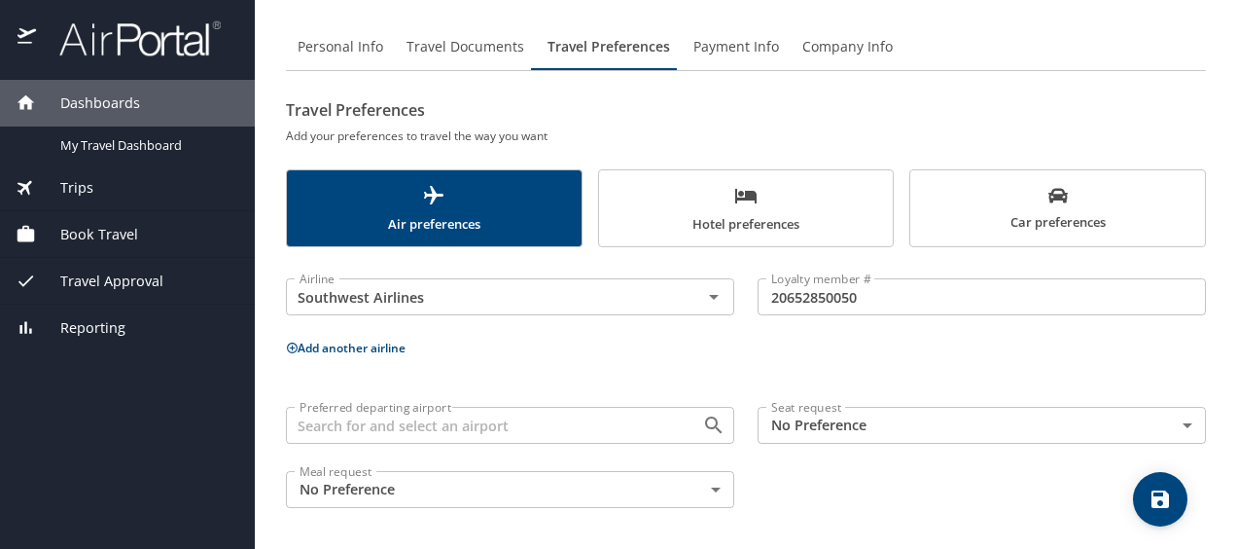
click at [507, 430] on input "Preferred departing airport" at bounding box center [481, 424] width 379 height 25
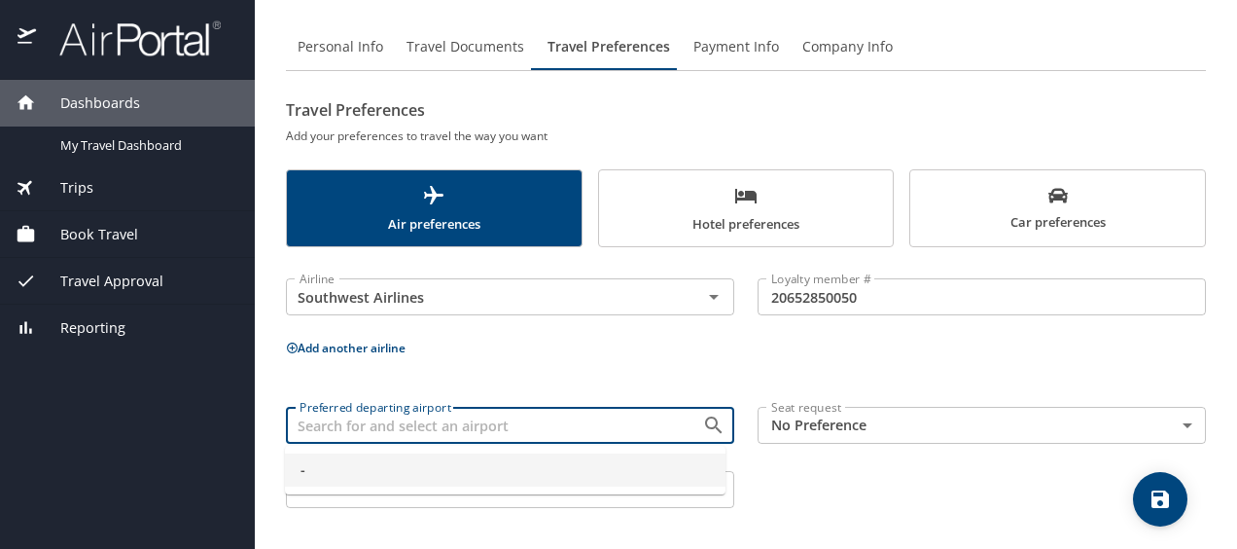
type input "-"
click at [815, 415] on body "Dashboards My Travel Dashboard Trips Current / Future Trips Past Trips Trips Mi…" at bounding box center [618, 274] width 1237 height 549
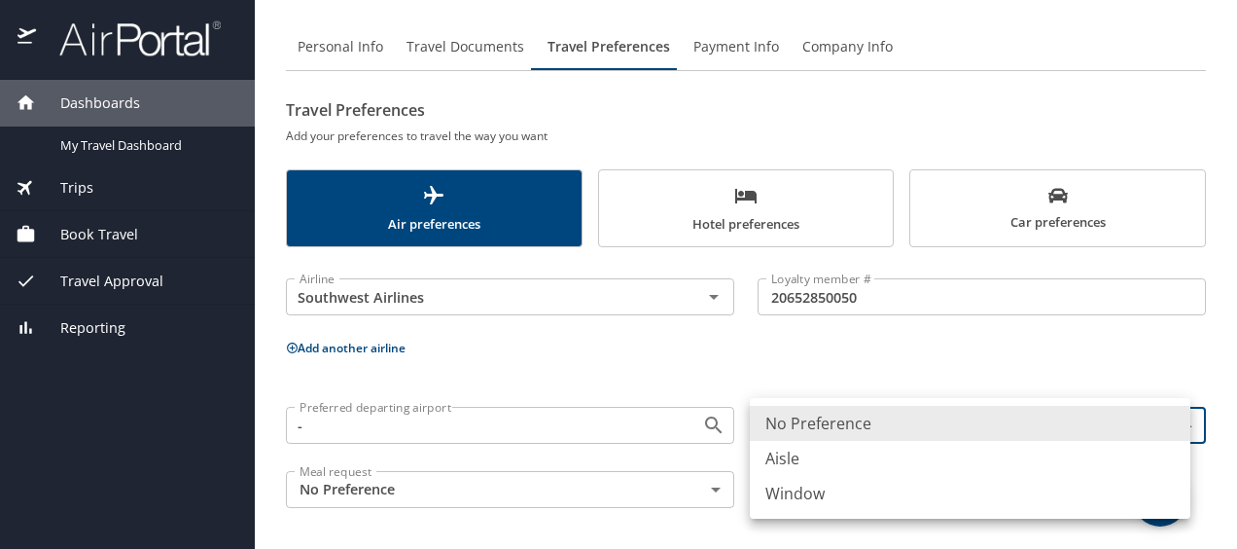
click at [825, 500] on li "Window" at bounding box center [970, 493] width 441 height 35
type input "Window"
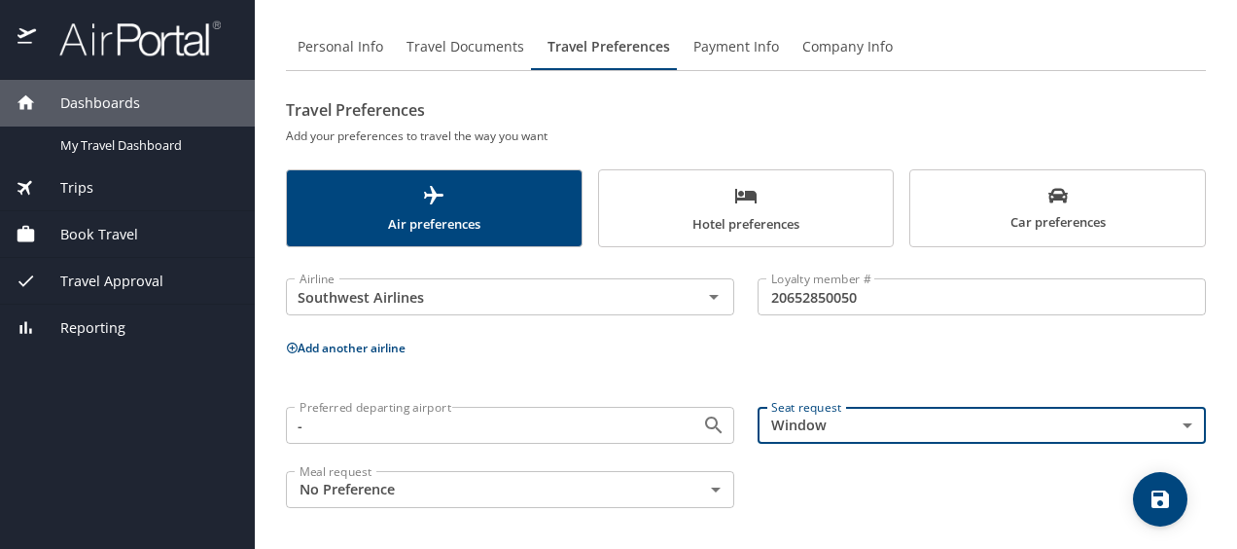
click at [720, 218] on span "Hotel preferences" at bounding box center [746, 210] width 271 height 52
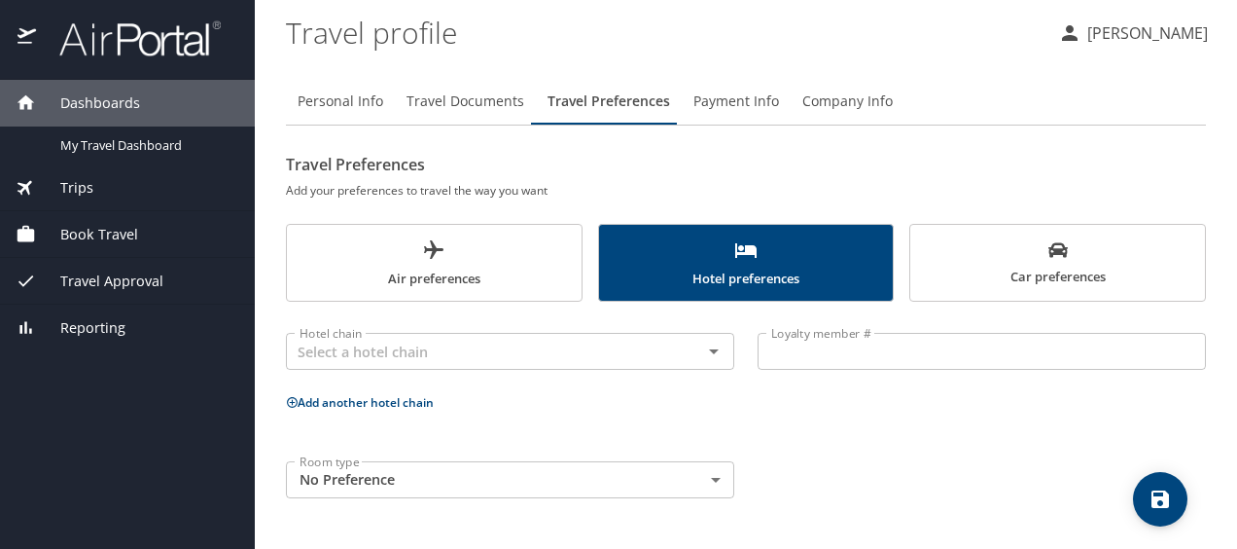
scroll to position [0, 0]
click at [453, 491] on body "Dashboards My Travel Dashboard Trips Current / Future Trips Past Trips Trips Mi…" at bounding box center [618, 274] width 1237 height 549
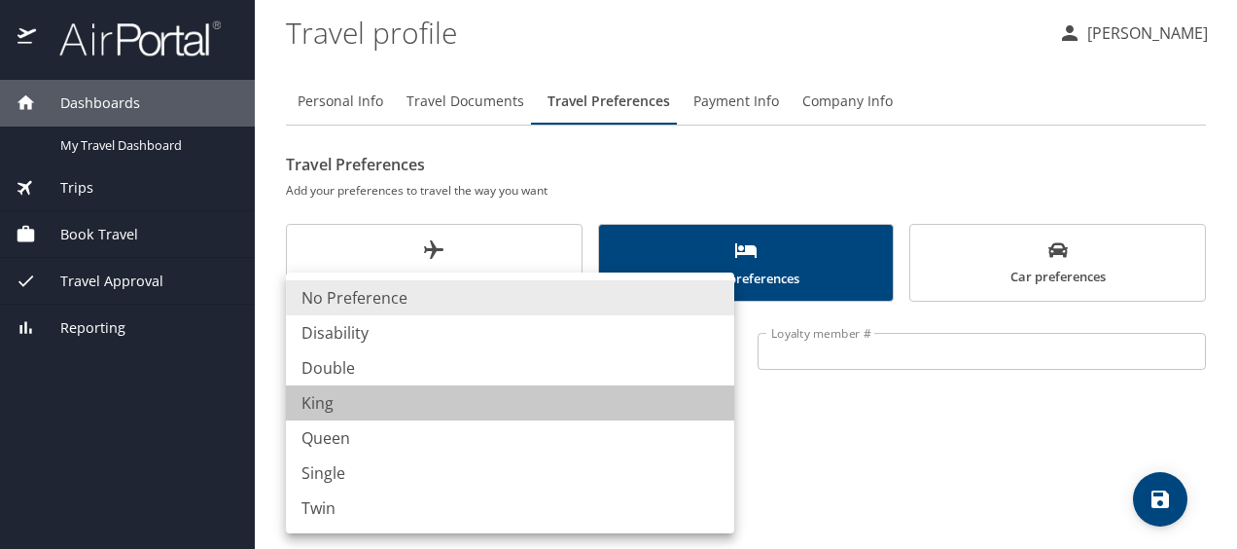
click at [467, 401] on li "King" at bounding box center [510, 402] width 448 height 35
type input "King"
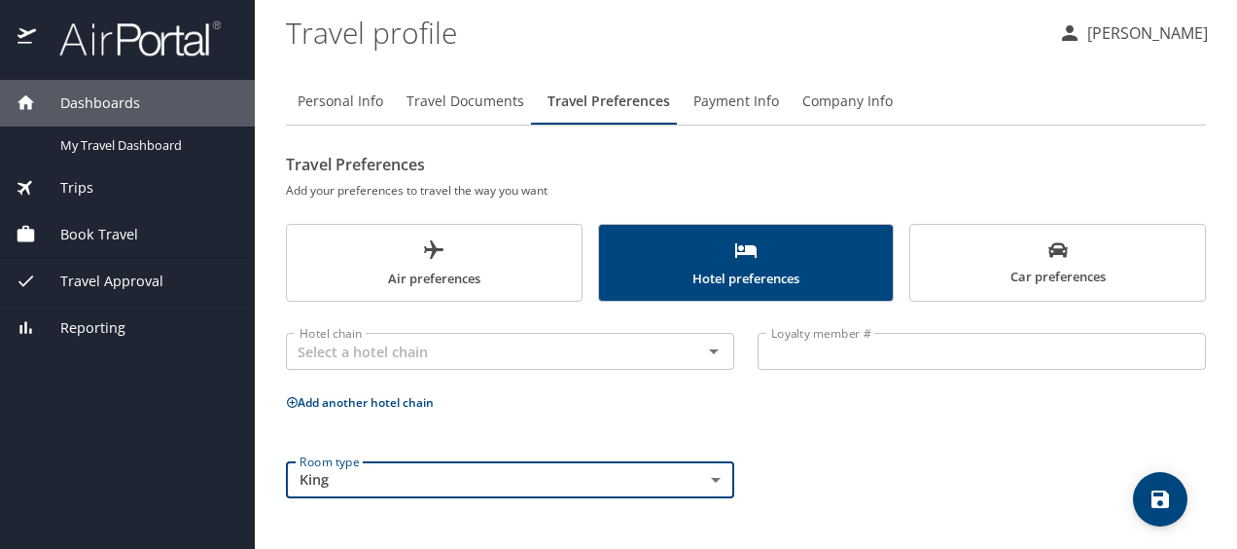
click at [977, 270] on span "Car preferences" at bounding box center [1057, 264] width 271 height 48
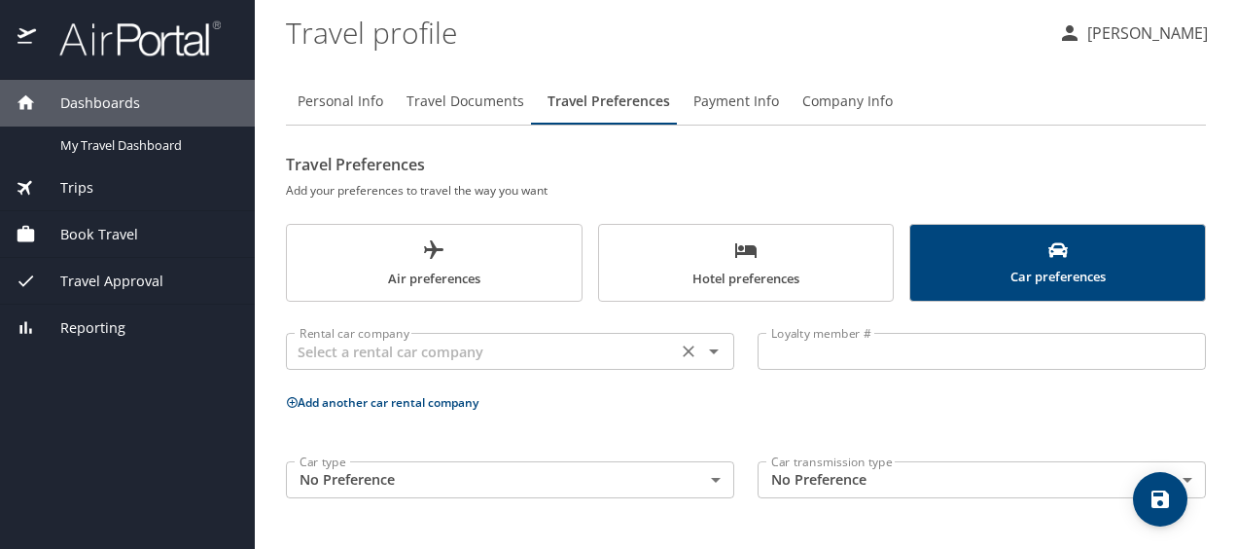
click at [528, 353] on input "text" at bounding box center [481, 351] width 379 height 25
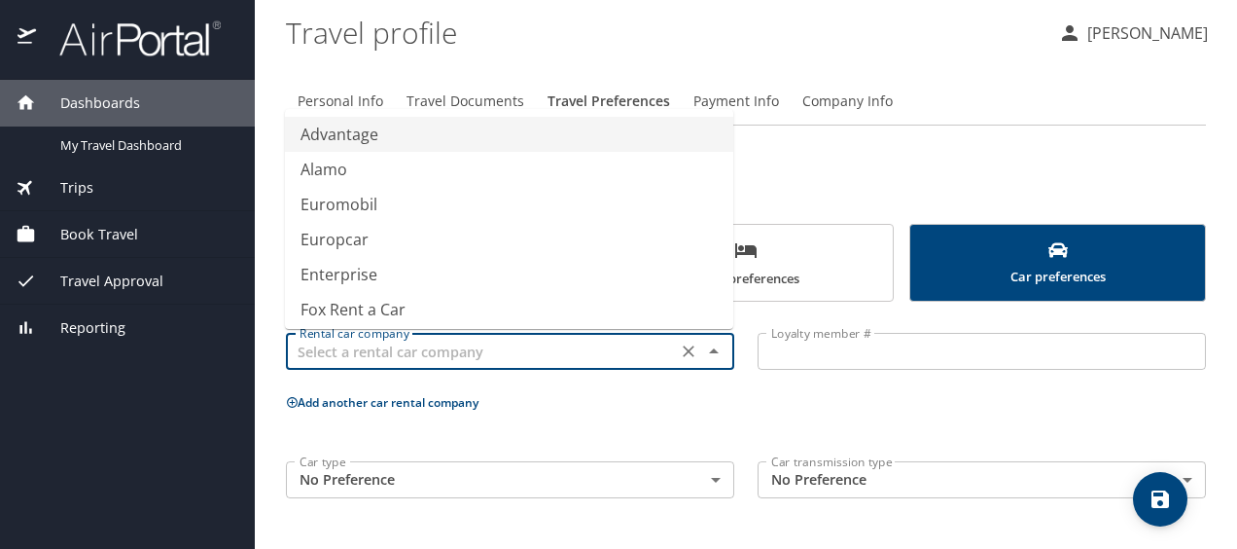
type input "Advantage"
click at [654, 476] on body "Dashboards My Travel Dashboard Trips Current / Future Trips Past Trips Trips Mi…" at bounding box center [618, 274] width 1237 height 549
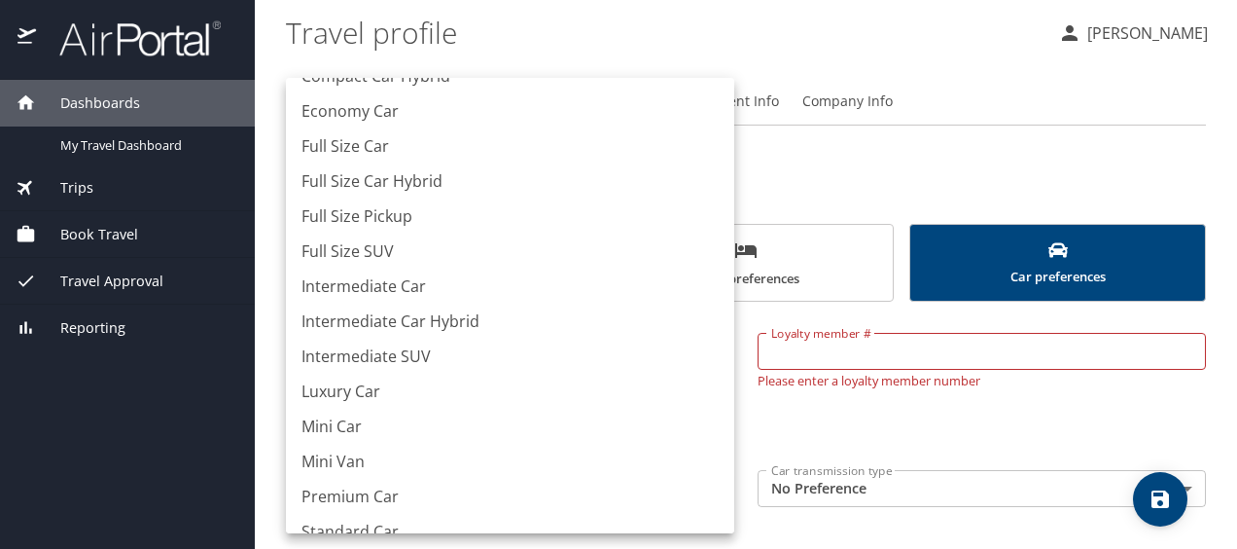
scroll to position [191, 0]
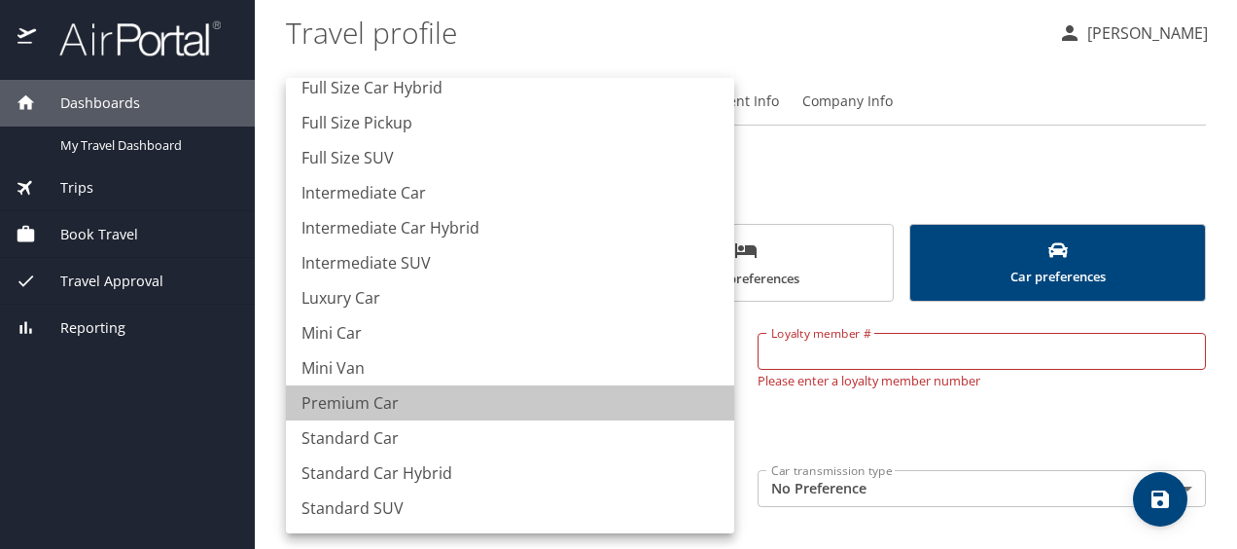
click at [648, 400] on li "Premium Car" at bounding box center [510, 402] width 448 height 35
type input "PremiumCar"
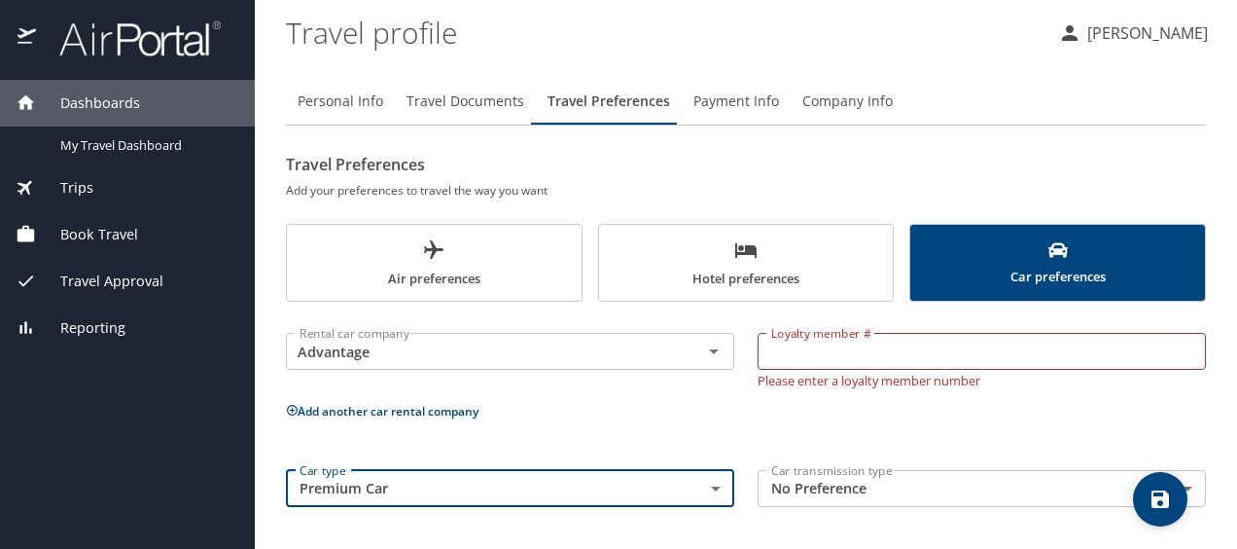
click at [857, 491] on body "Dashboards My Travel Dashboard Trips Current / Future Trips Past Trips Trips Mi…" at bounding box center [618, 274] width 1237 height 549
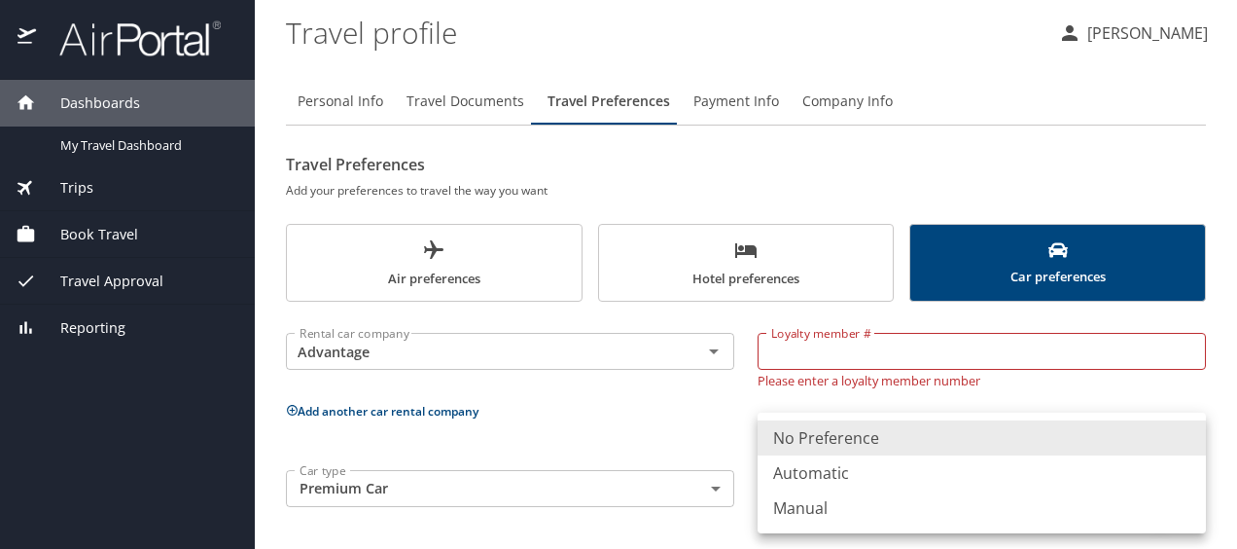
click at [700, 430] on div at bounding box center [618, 274] width 1237 height 549
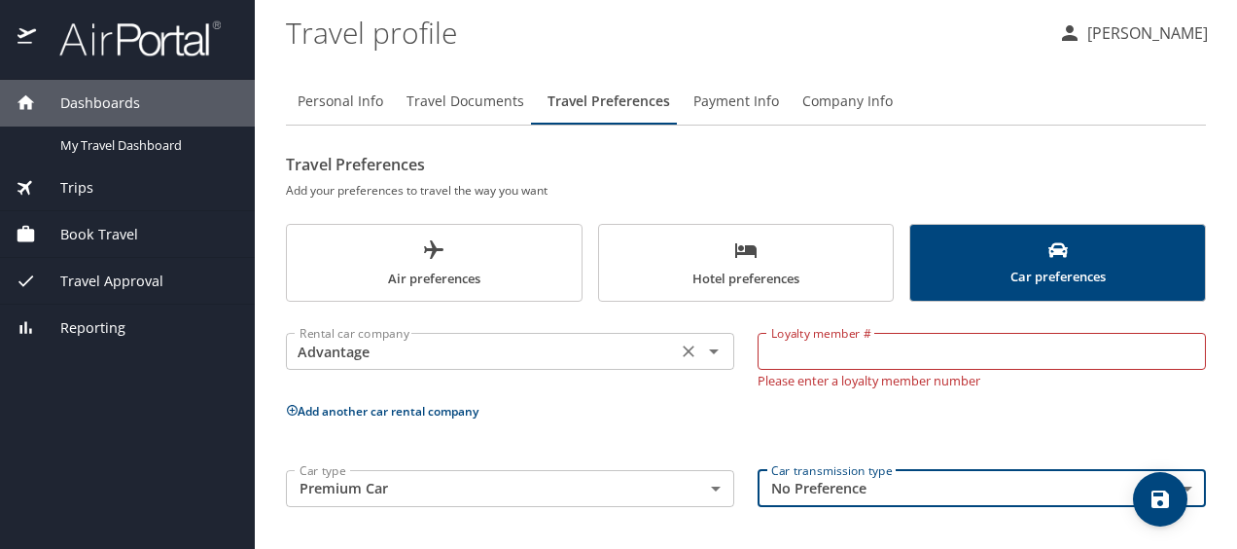
click at [681, 354] on icon "Clear" at bounding box center [688, 350] width 19 height 19
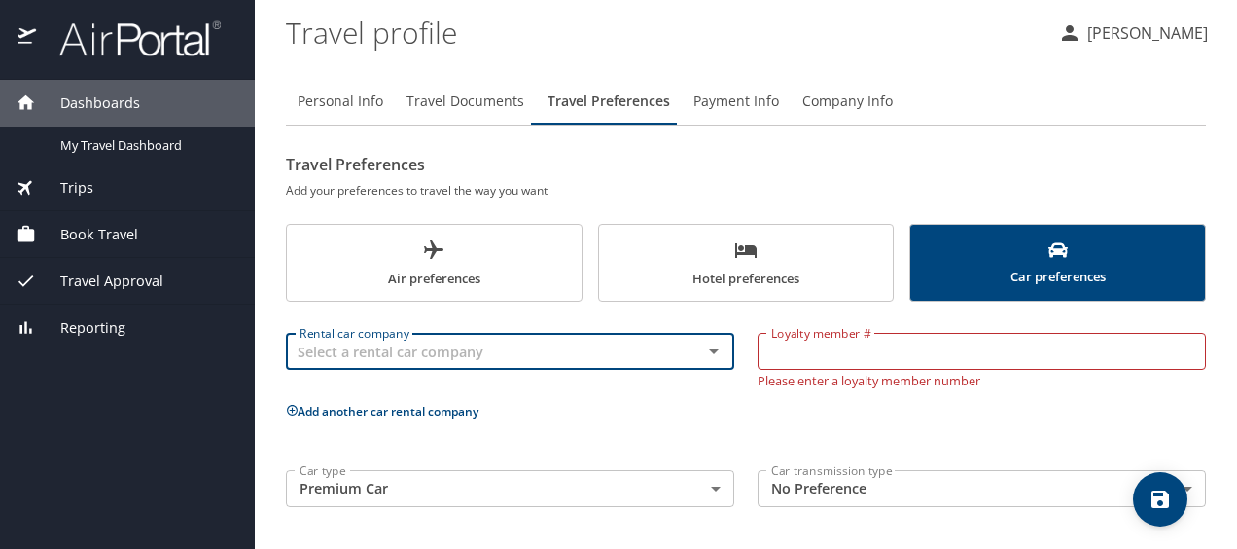
click at [653, 413] on div "Rental car company Rental car company Loyalty member # Loyalty member # Please …" at bounding box center [746, 415] width 920 height 205
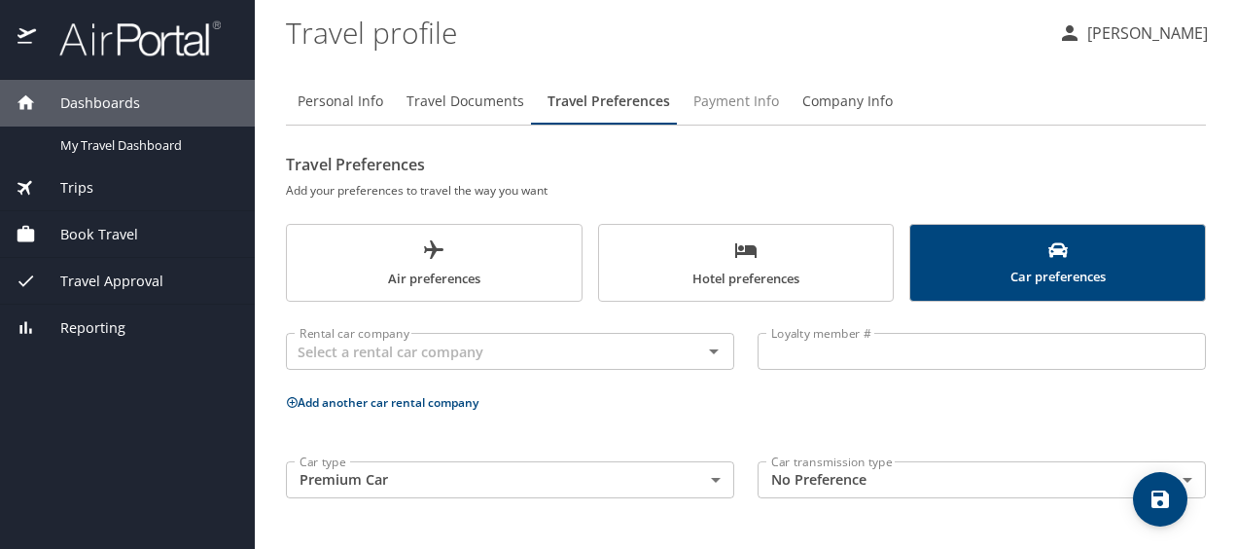
click at [759, 95] on span "Payment Info" at bounding box center [737, 101] width 86 height 24
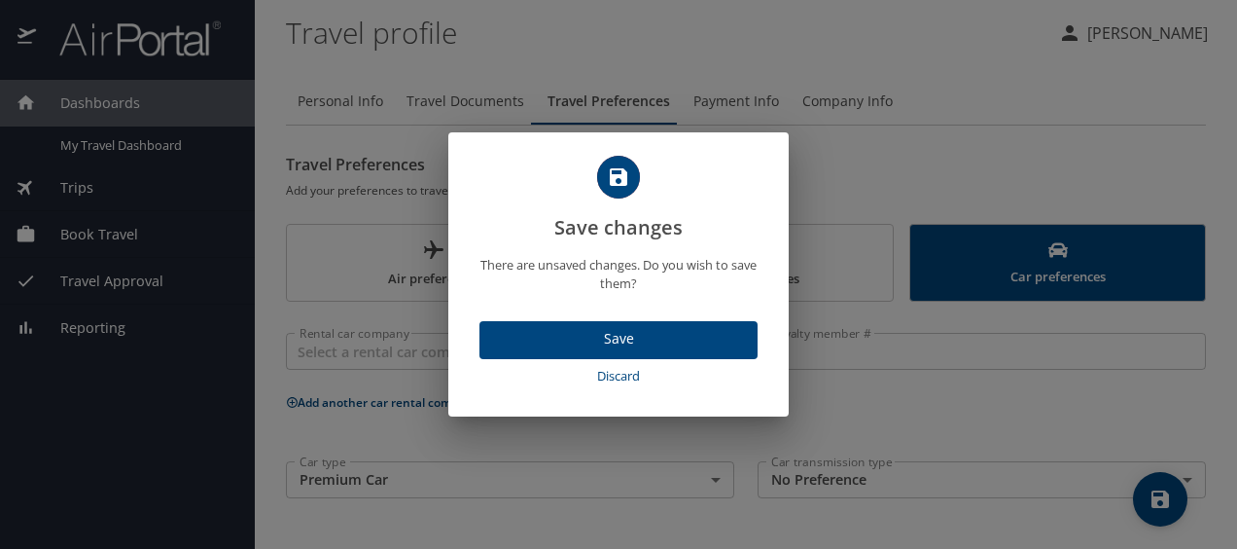
click at [652, 339] on span "Save" at bounding box center [618, 339] width 247 height 24
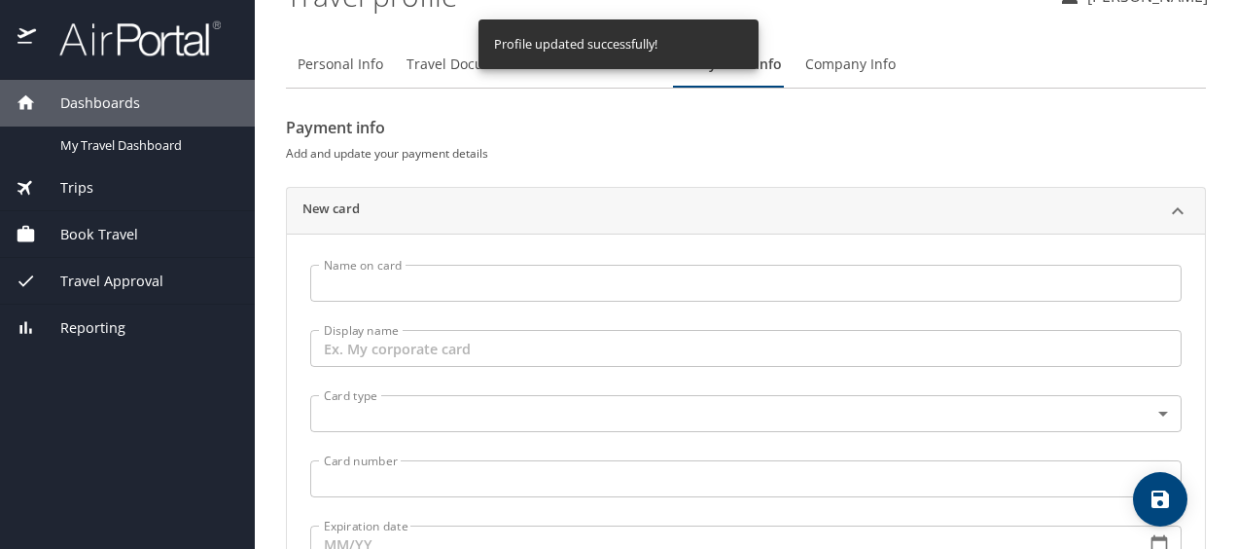
scroll to position [0, 0]
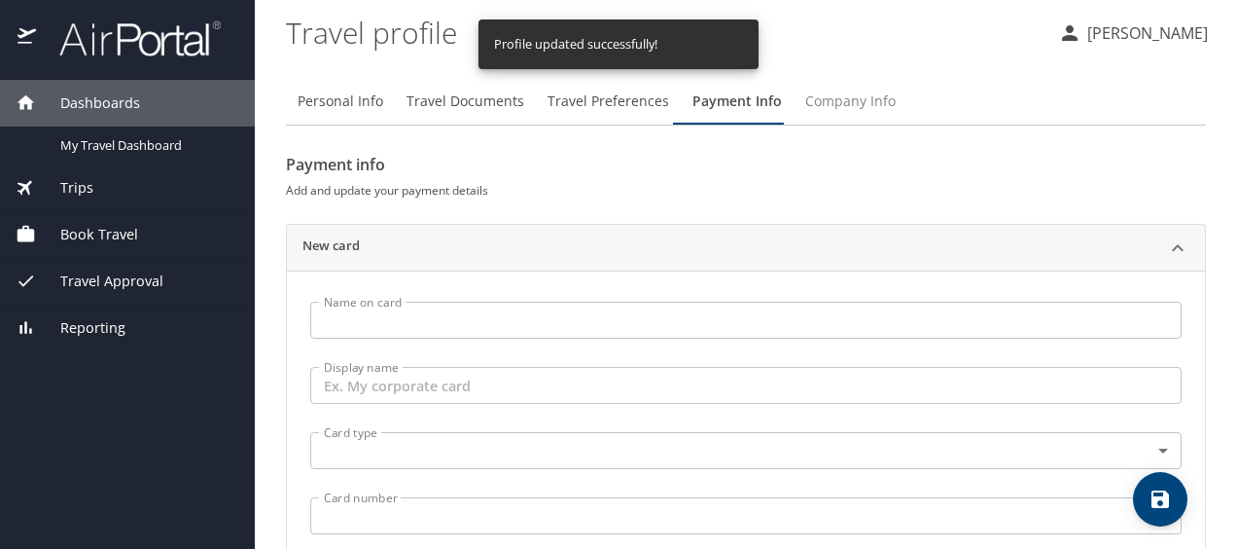
click at [840, 100] on span "Company Info" at bounding box center [850, 101] width 90 height 24
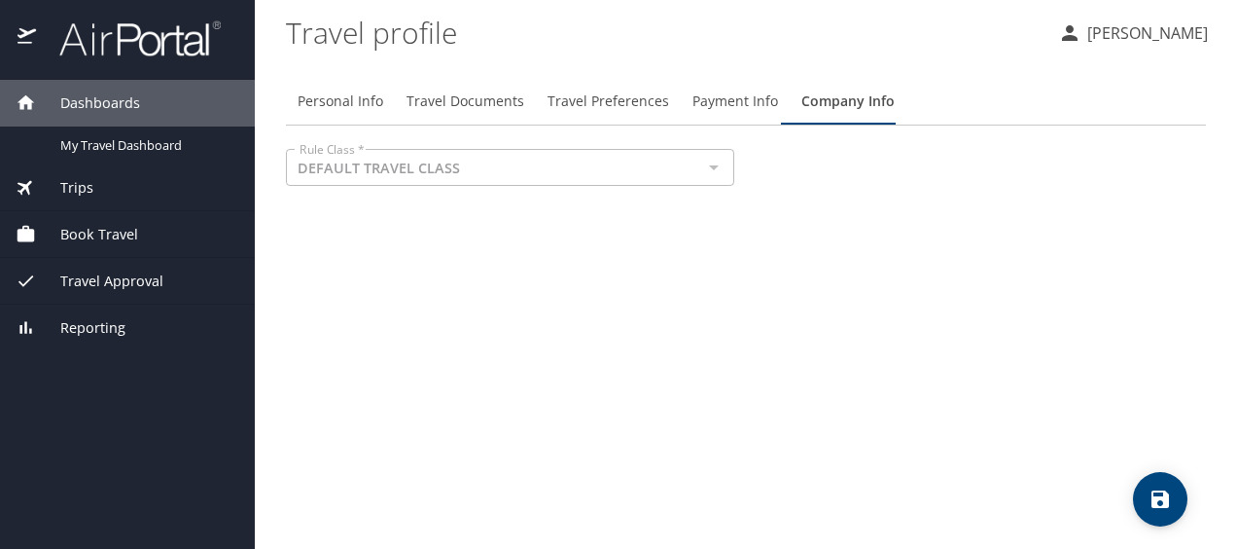
click at [717, 168] on div at bounding box center [712, 167] width 25 height 27
click at [712, 165] on div at bounding box center [712, 167] width 25 height 27
click at [360, 102] on span "Personal Info" at bounding box center [341, 101] width 86 height 24
select select "US"
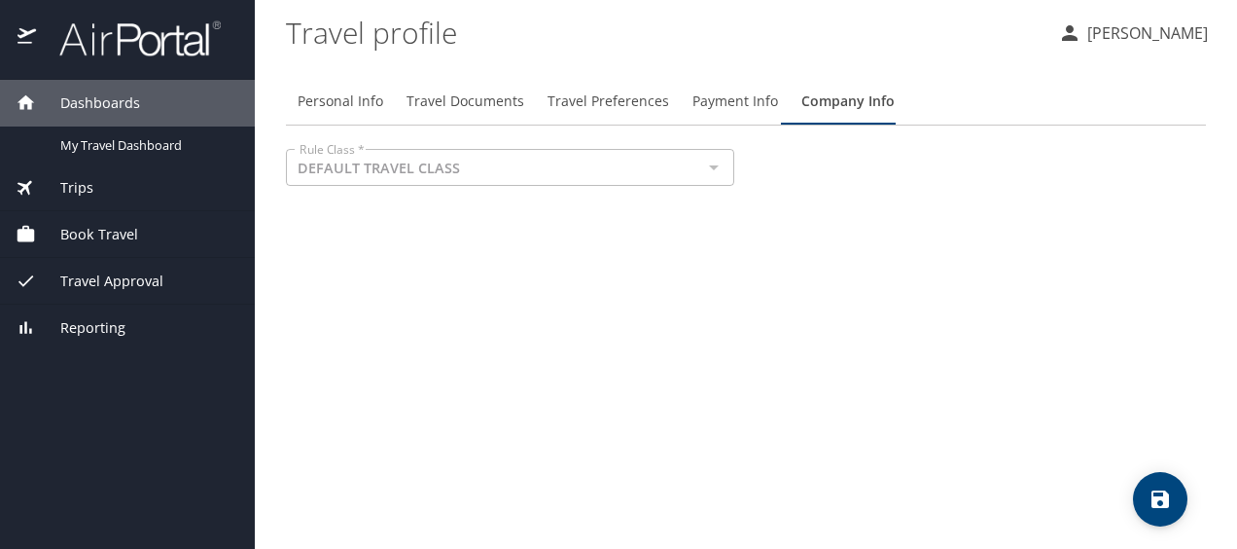
select select "US"
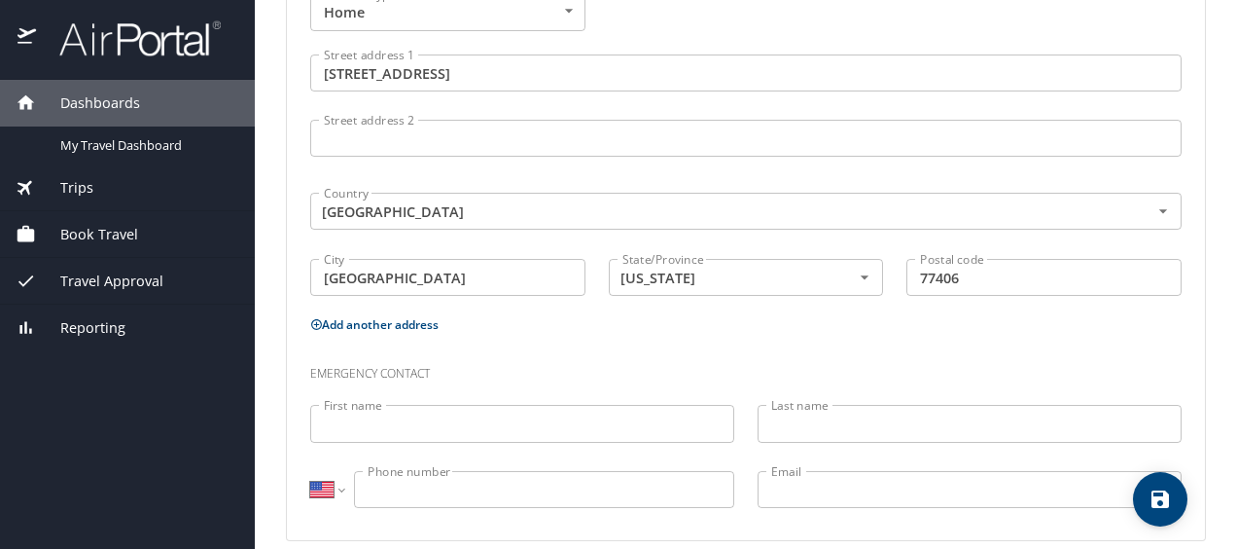
scroll to position [815, 0]
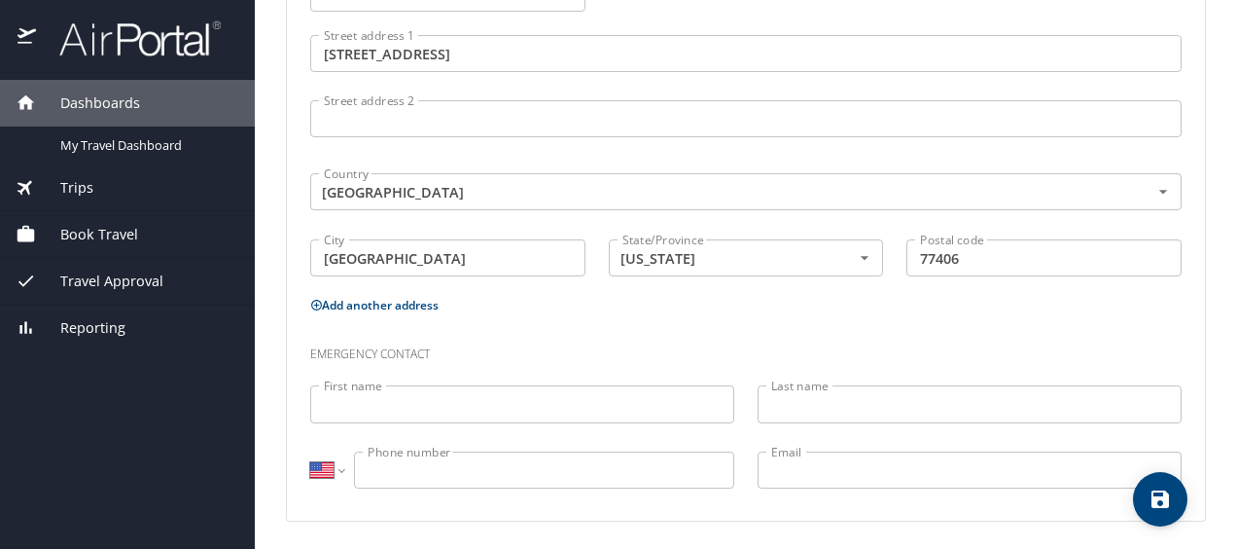
click at [111, 282] on span "Travel Approval" at bounding box center [99, 280] width 127 height 21
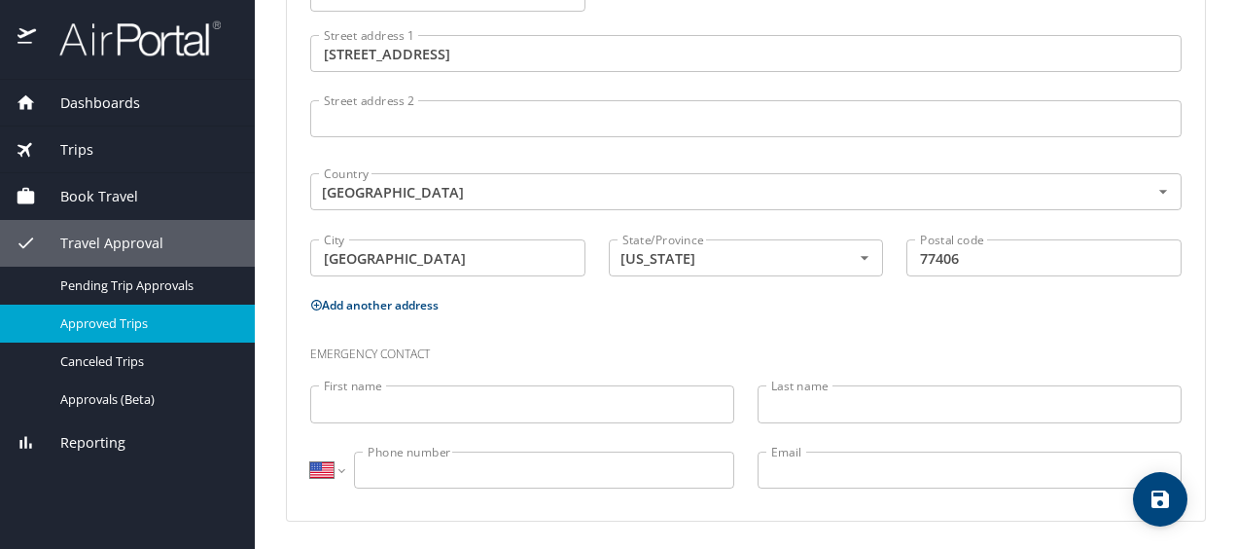
click at [120, 321] on span "Approved Trips" at bounding box center [145, 323] width 171 height 18
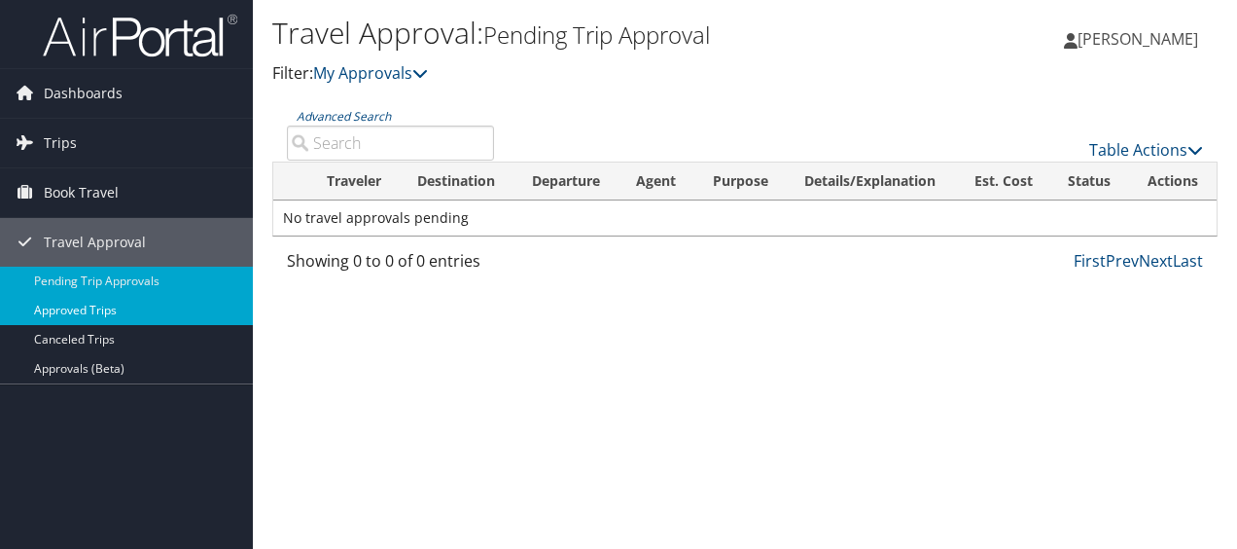
click at [95, 303] on link "Approved Trips" at bounding box center [126, 310] width 253 height 29
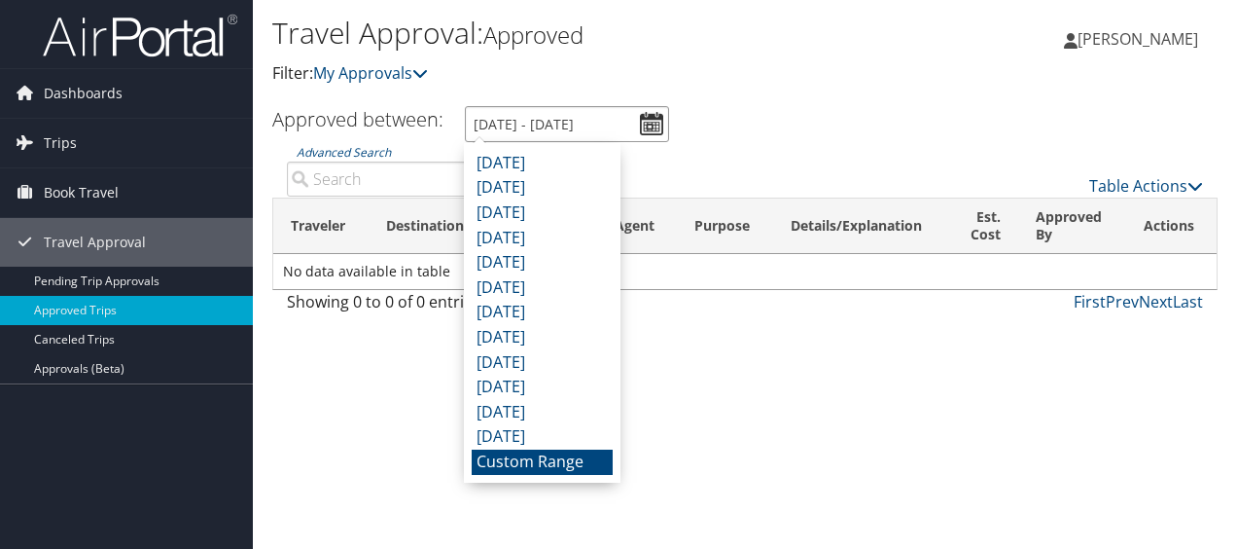
click at [658, 113] on input "[DATE] - [DATE]" at bounding box center [567, 124] width 204 height 36
click at [593, 442] on li "[DATE]" at bounding box center [542, 436] width 141 height 25
type input "[DATE] - [DATE]"
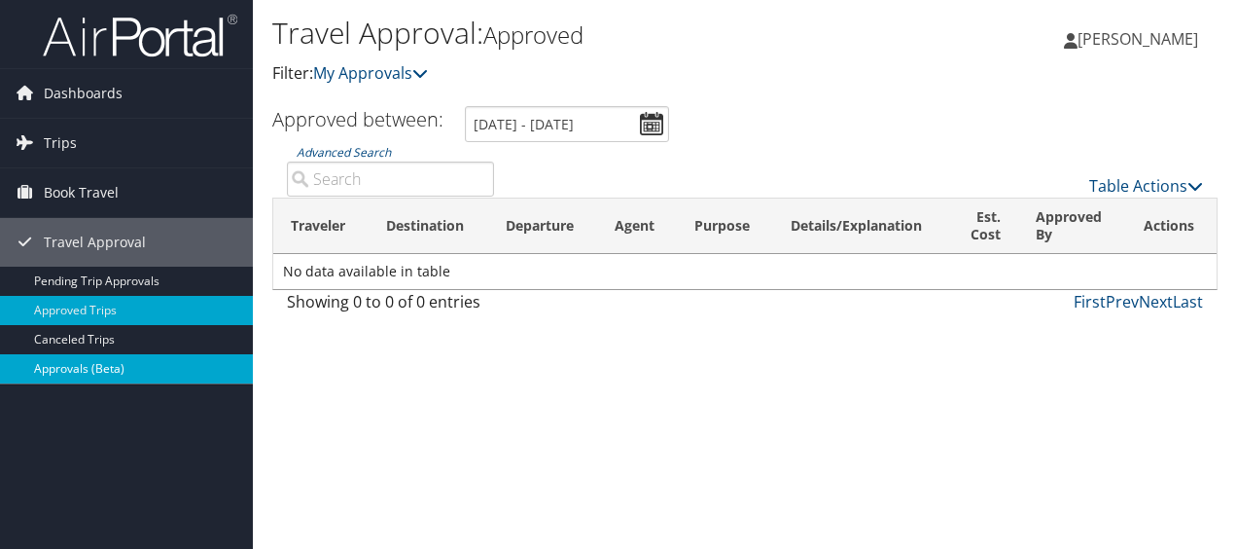
click at [119, 366] on link "Approvals (Beta)" at bounding box center [126, 368] width 253 height 29
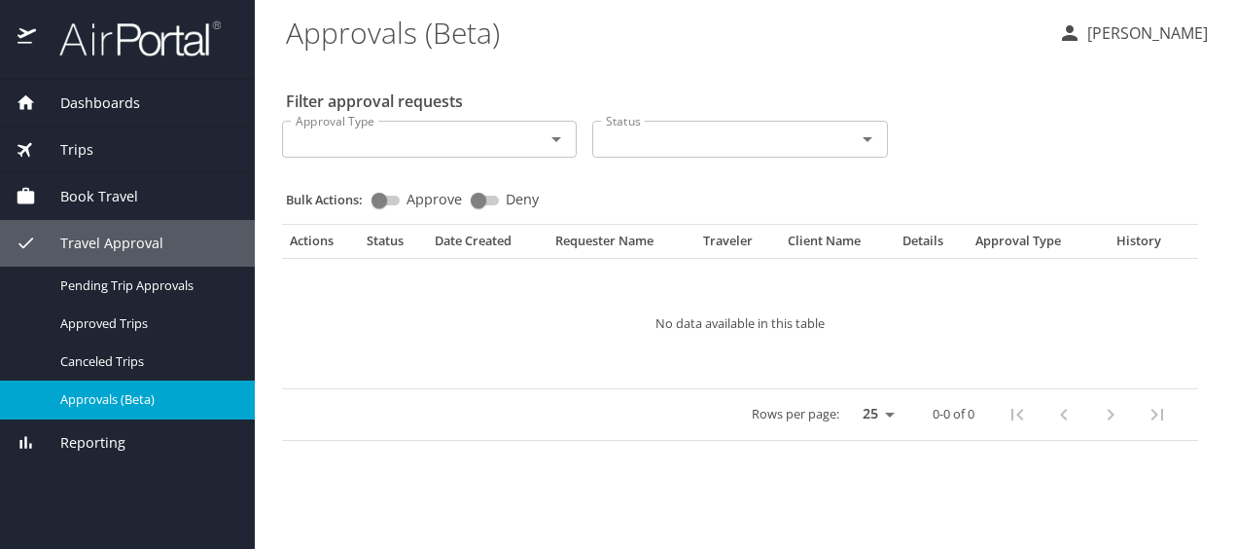
click at [138, 450] on div "Reporting" at bounding box center [128, 442] width 224 height 21
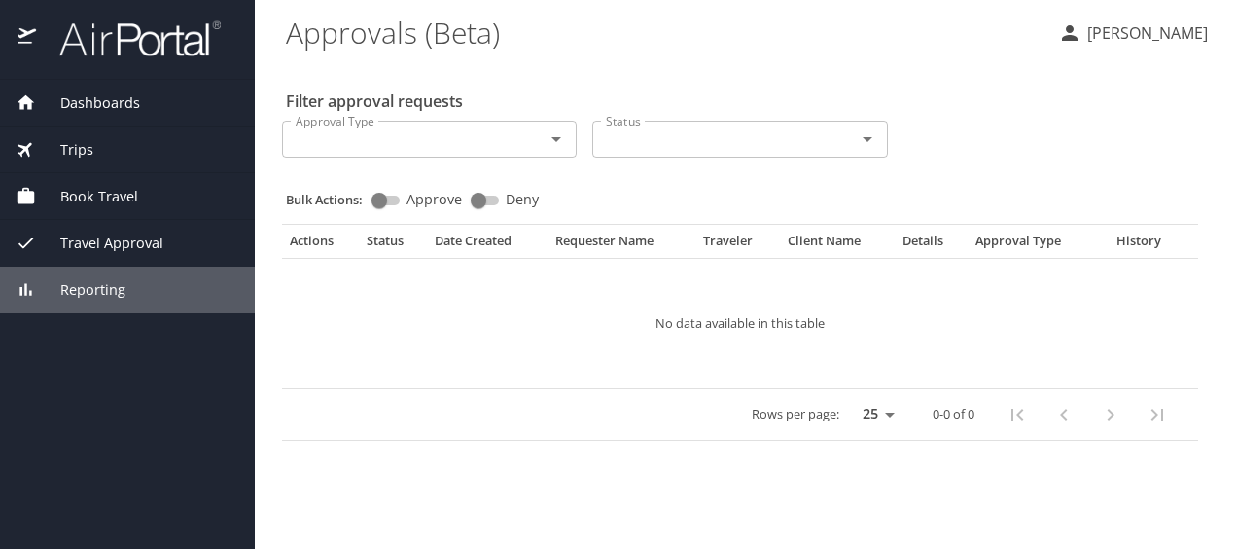
click at [121, 103] on span "Dashboards" at bounding box center [88, 102] width 104 height 21
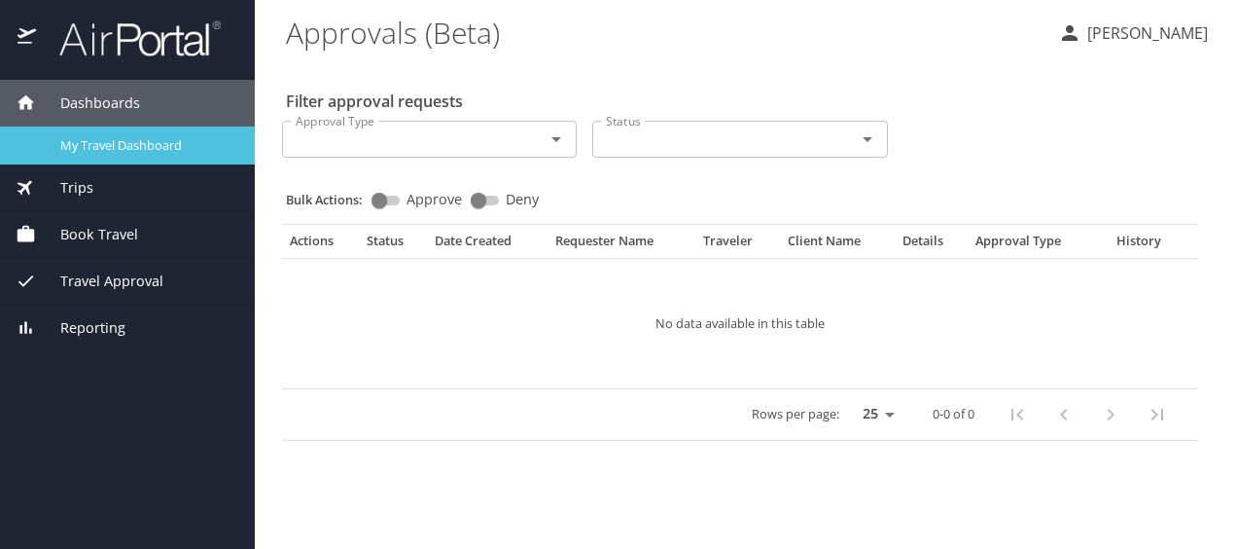
click at [140, 152] on span "My Travel Dashboard" at bounding box center [145, 145] width 171 height 18
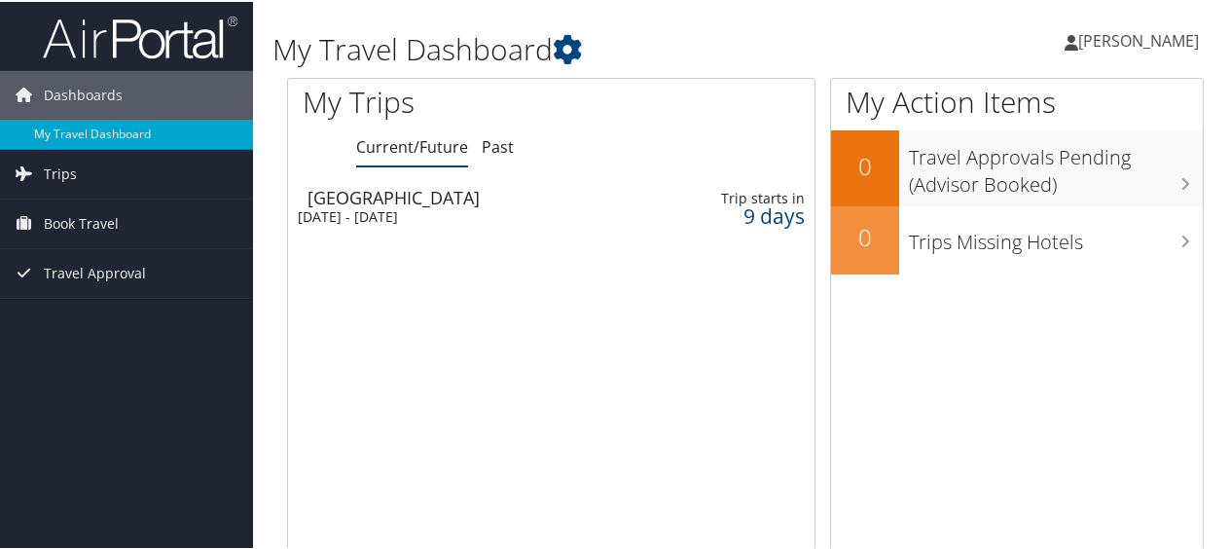
click at [494, 203] on div "[GEOGRAPHIC_DATA]" at bounding box center [470, 196] width 327 height 18
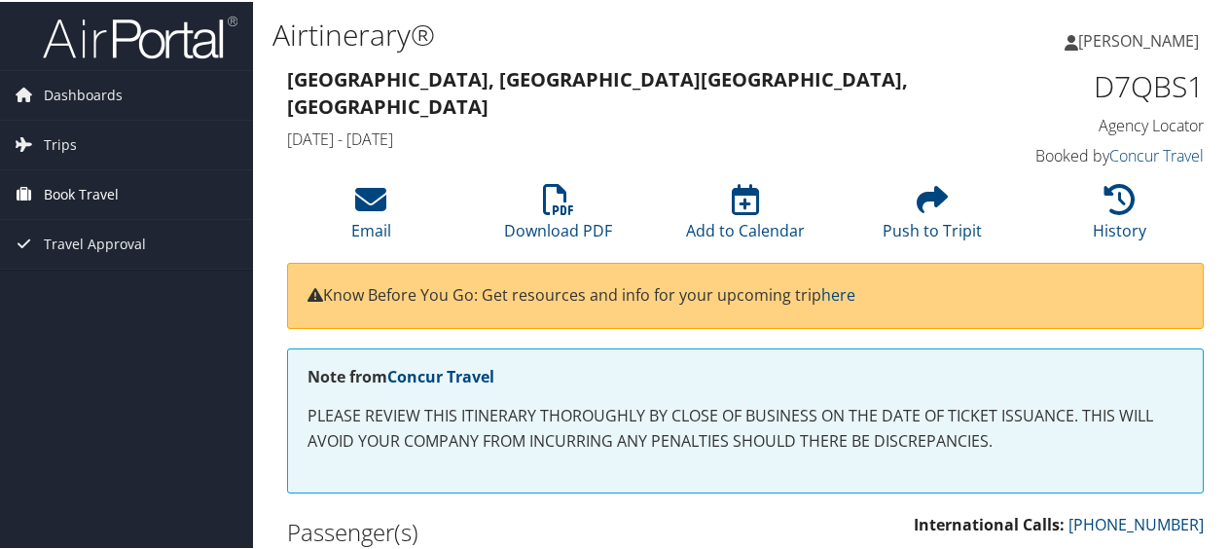
click at [60, 185] on span "Book Travel" at bounding box center [81, 192] width 75 height 49
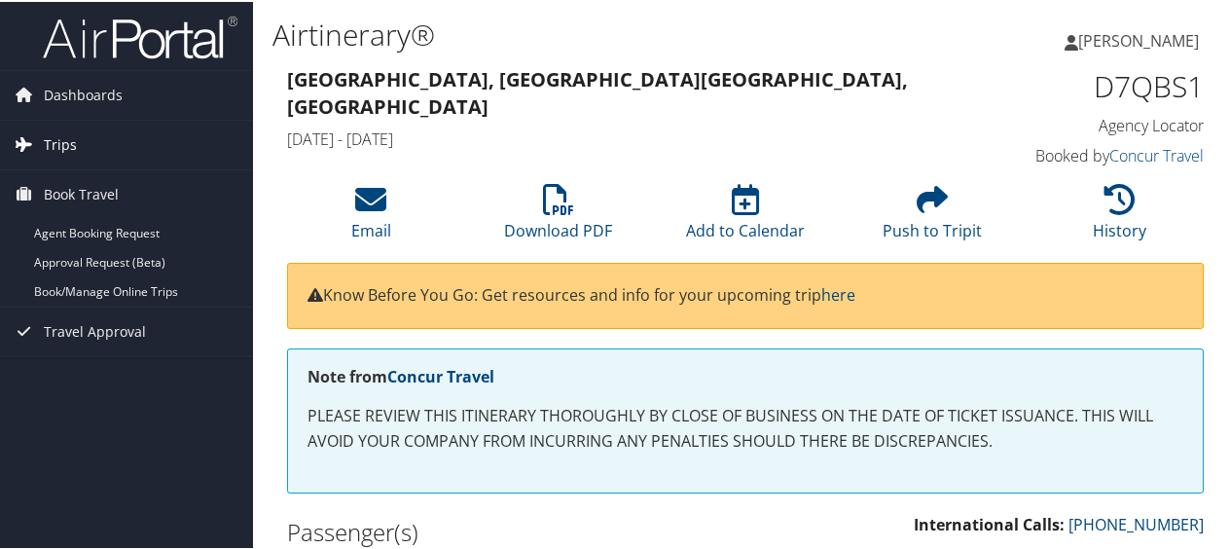
click at [59, 145] on span "Trips" at bounding box center [60, 143] width 33 height 49
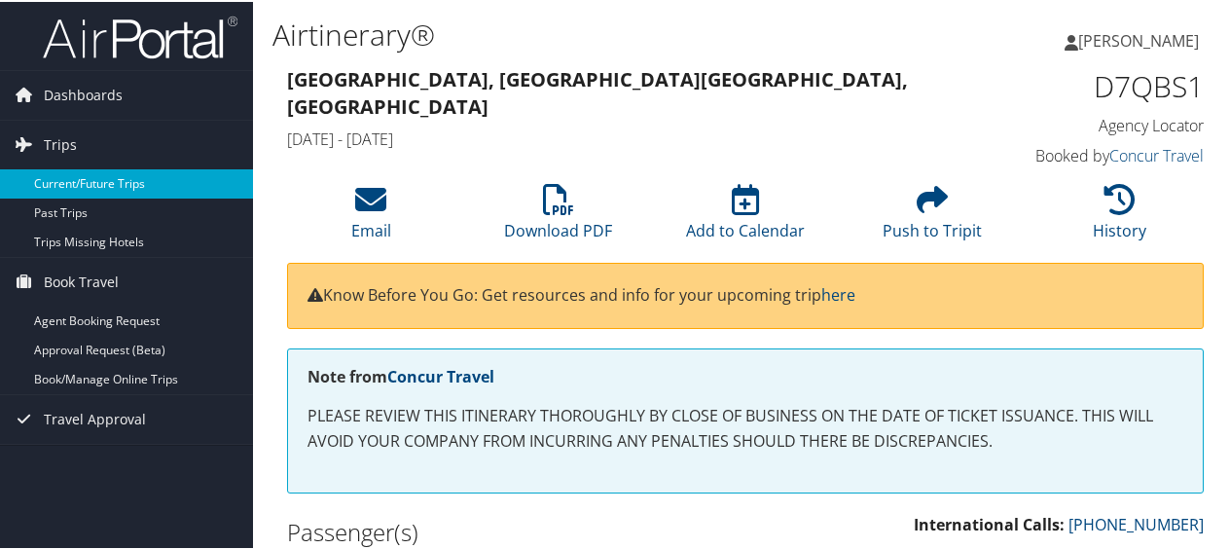
click at [80, 181] on link "Current/Future Trips" at bounding box center [126, 181] width 253 height 29
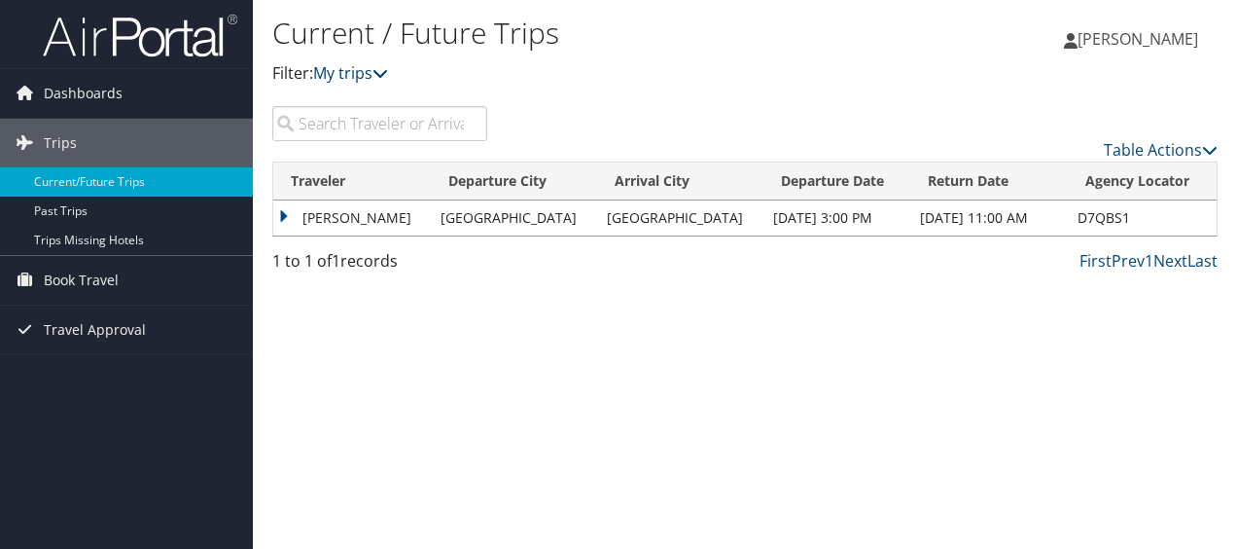
click at [386, 69] on icon at bounding box center [381, 73] width 16 height 16
click at [286, 215] on td "[PERSON_NAME]" at bounding box center [352, 217] width 158 height 35
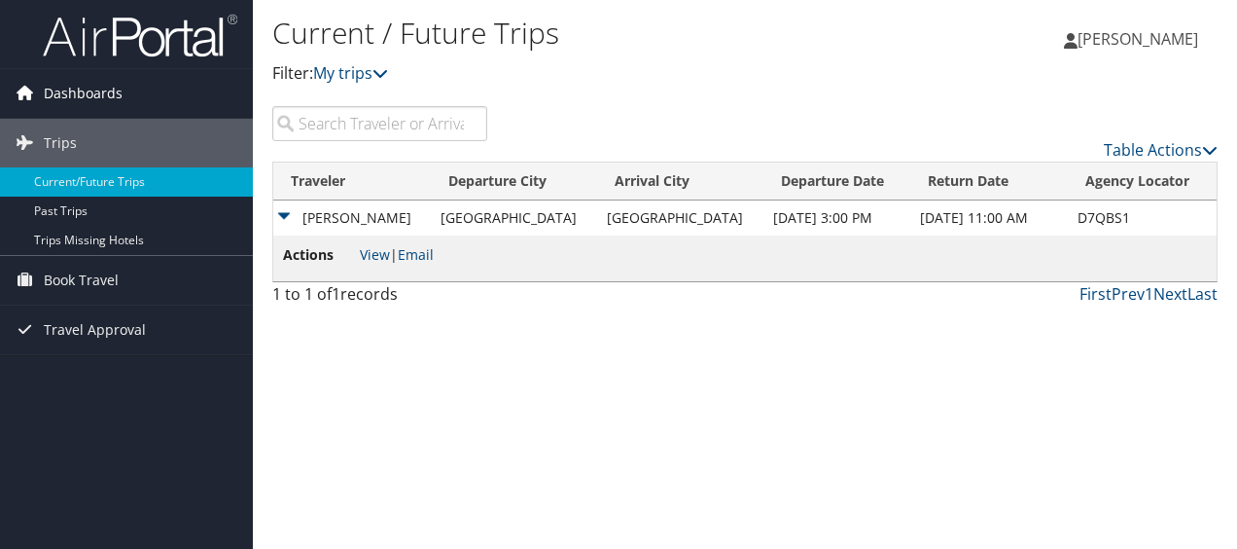
click at [113, 92] on span "Dashboards" at bounding box center [83, 93] width 79 height 49
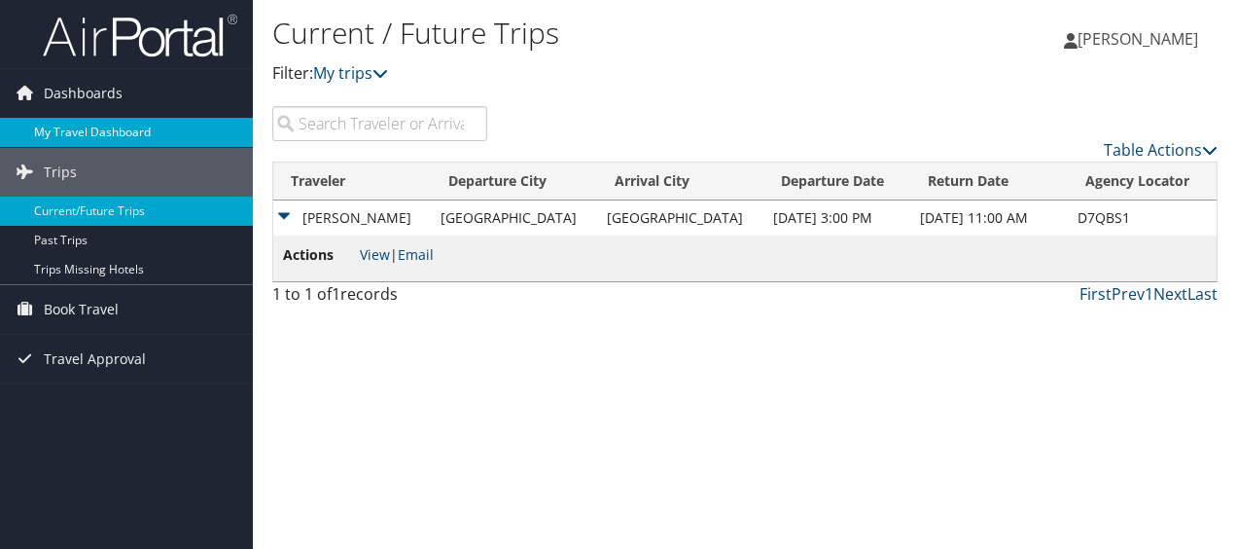
click at [126, 131] on link "My Travel Dashboard" at bounding box center [126, 132] width 253 height 29
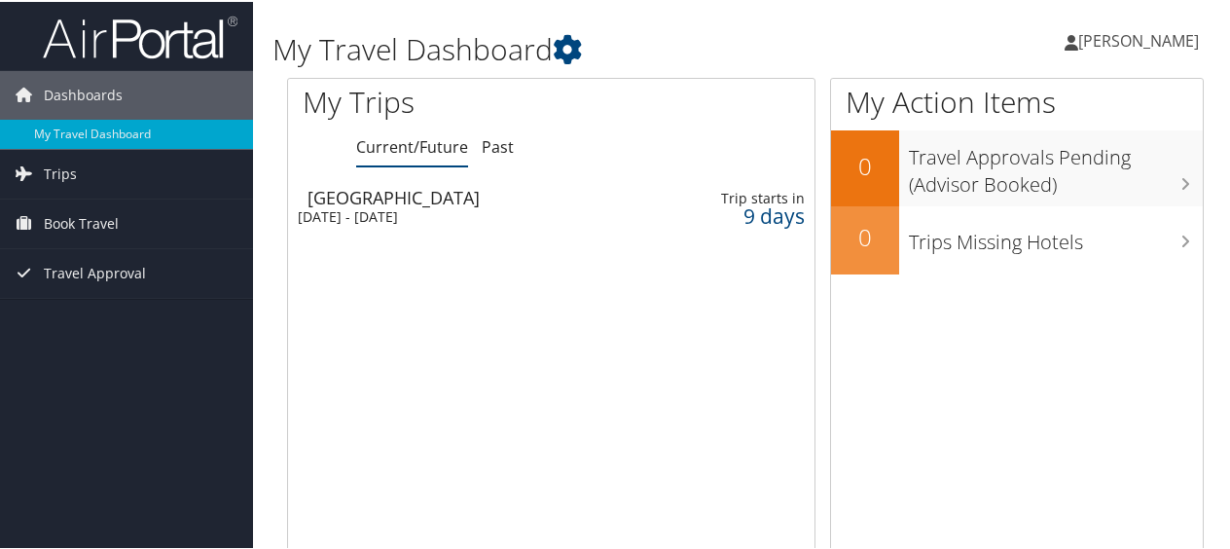
click at [1130, 39] on span "[PERSON_NAME]" at bounding box center [1138, 38] width 121 height 21
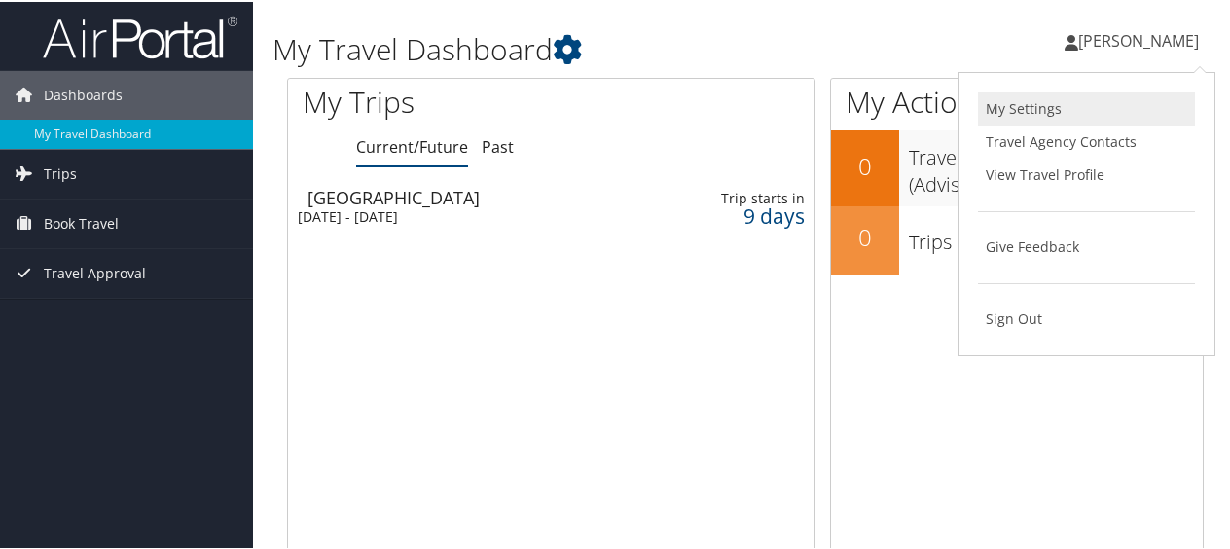
click at [1045, 103] on link "My Settings" at bounding box center [1086, 106] width 217 height 33
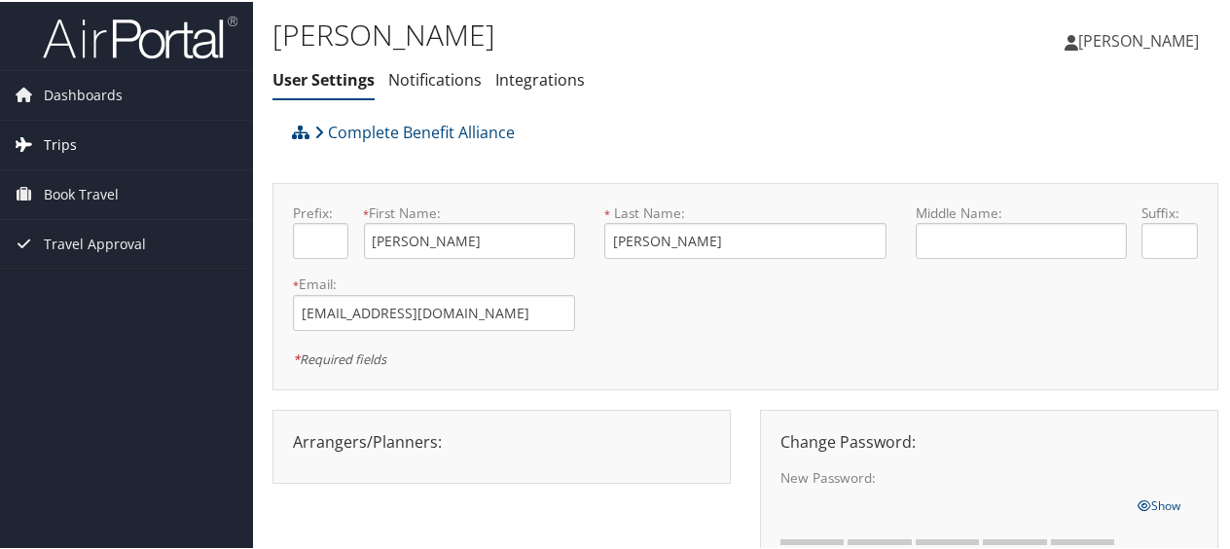
click at [53, 137] on span "Trips" at bounding box center [60, 143] width 33 height 49
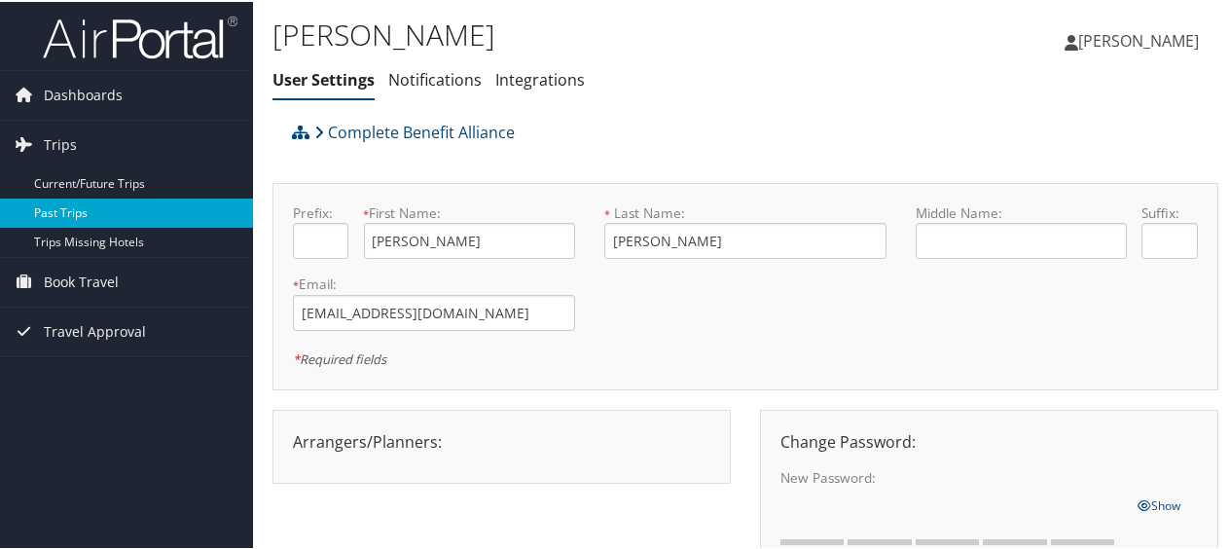
click at [73, 218] on link "Past Trips" at bounding box center [126, 211] width 253 height 29
